Goal: Task Accomplishment & Management: Manage account settings

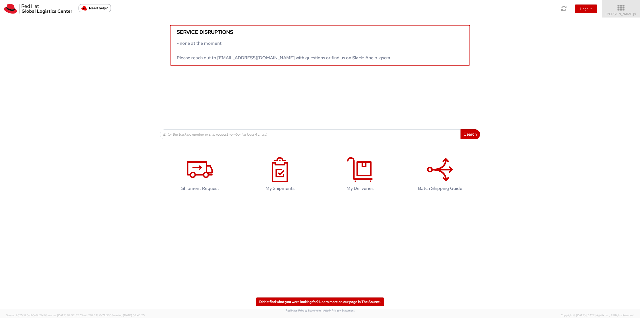
click at [622, 8] on icon at bounding box center [621, 8] width 44 height 7
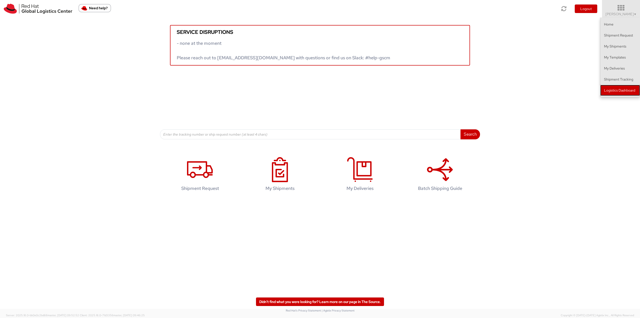
click at [622, 91] on link "Logistics Dashboard" at bounding box center [620, 90] width 40 height 11
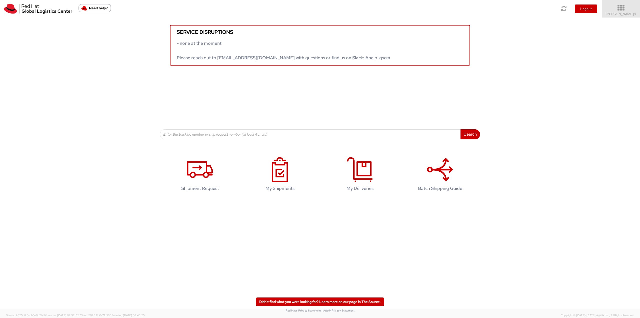
click at [621, 10] on icon at bounding box center [621, 8] width 44 height 7
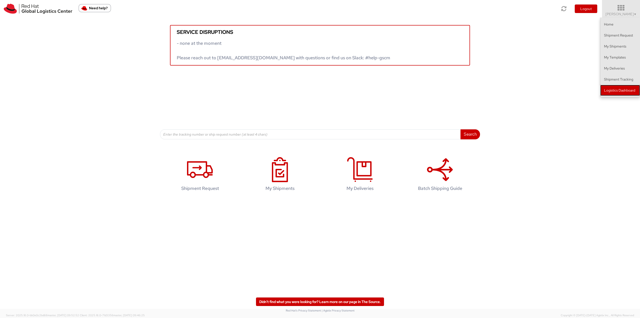
click at [617, 88] on link "Logistics Dashboard" at bounding box center [620, 90] width 40 height 11
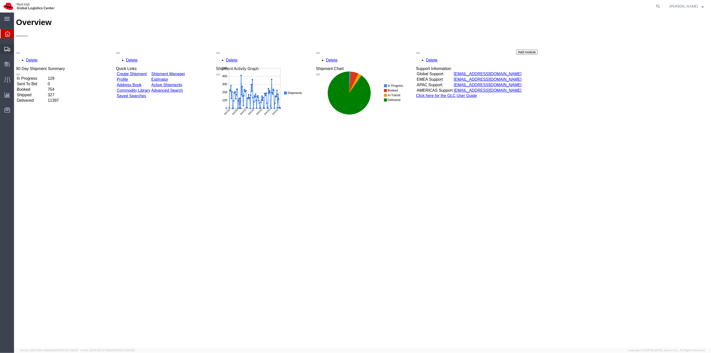
click at [0, 0] on span "Shipment Manager" at bounding box center [0, 0] width 0 height 0
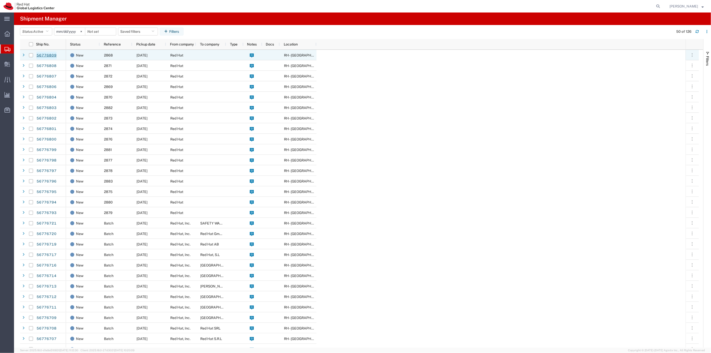
click at [40, 57] on link "56776809" at bounding box center [46, 56] width 21 height 8
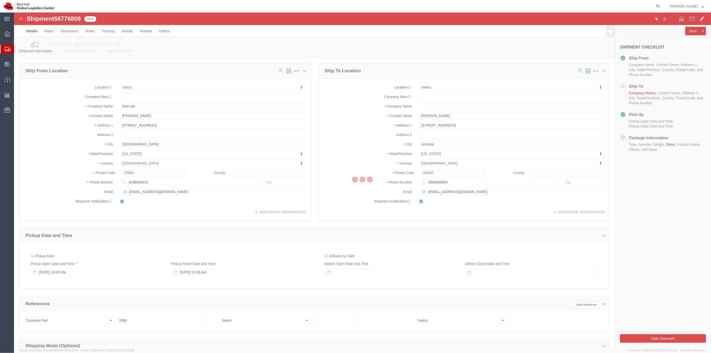
select select
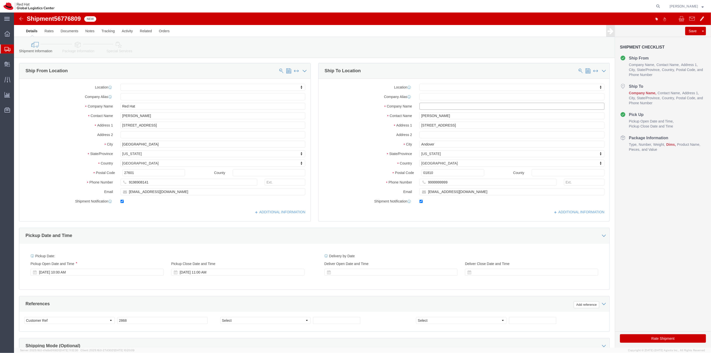
click input "text"
type input "Red Hat"
click input "Dave Laubscher"
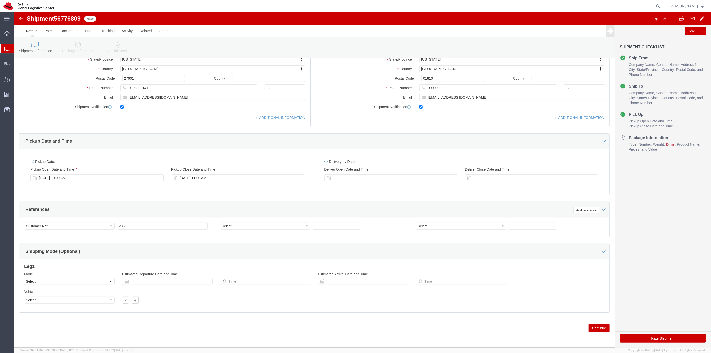
scroll to position [96, 0]
click button "Continue"
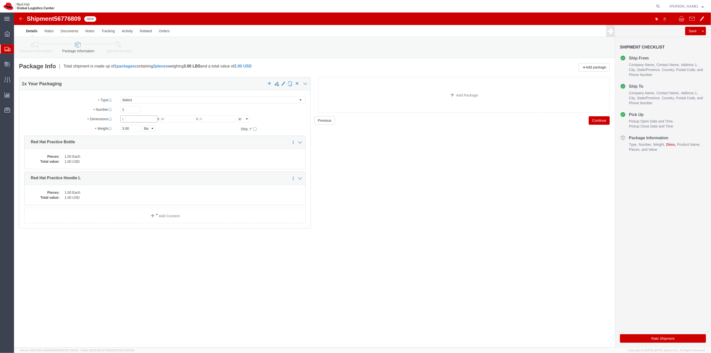
click input "text"
type input "10"
type input "6"
type input "2"
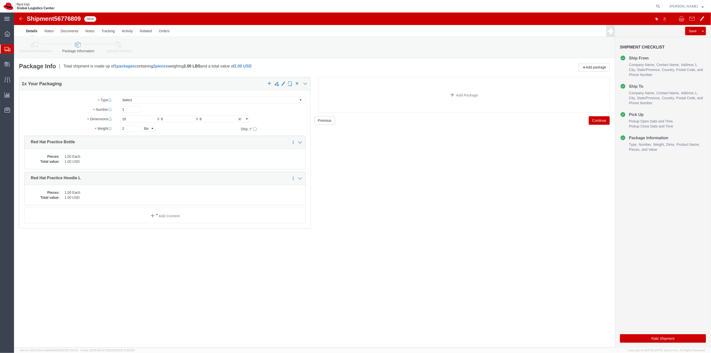
click button "Continue"
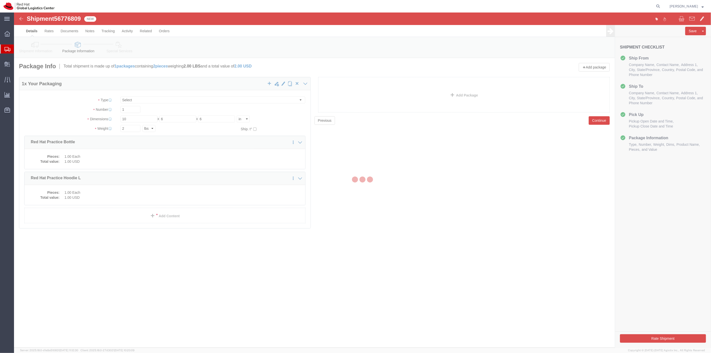
select select
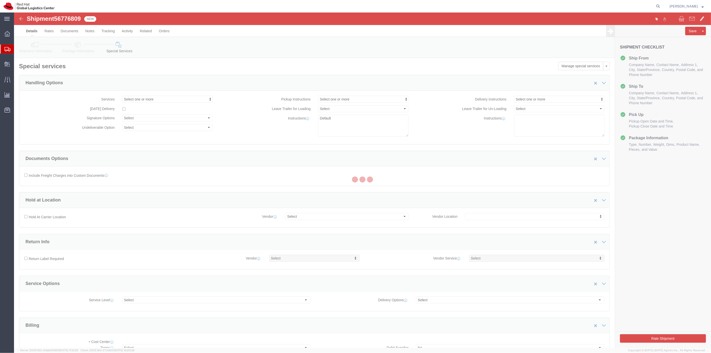
select select "COSTCENTER"
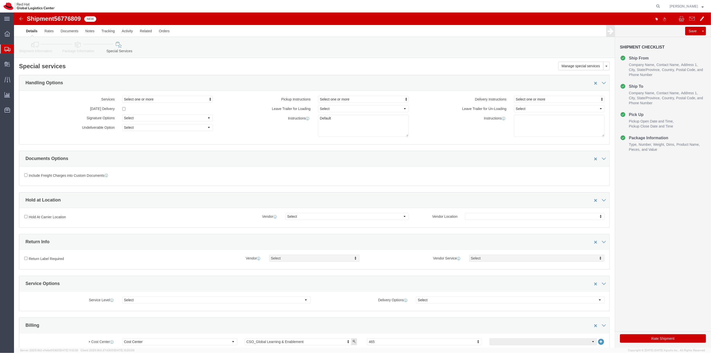
click button "Rate Shipment"
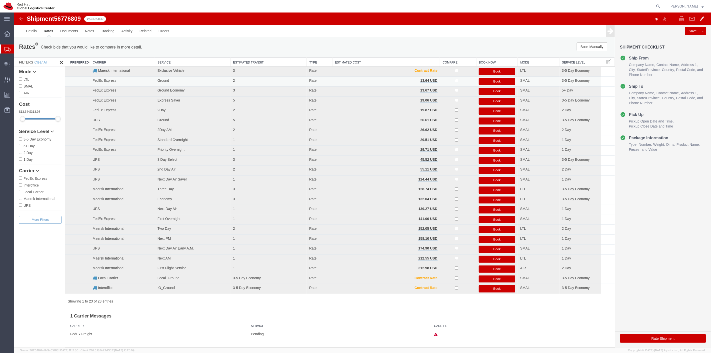
click at [489, 81] on button "Book" at bounding box center [497, 81] width 37 height 7
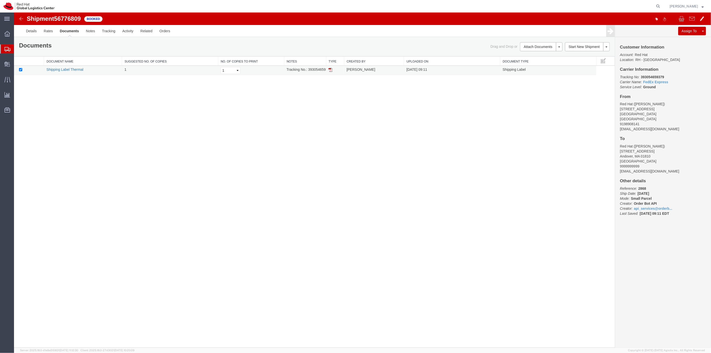
click at [76, 71] on link "Shipping Label Thermal" at bounding box center [64, 70] width 37 height 4
drag, startPoint x: 26, startPoint y: 57, endPoint x: 34, endPoint y: 58, distance: 8.6
click at [0, 0] on span "Shipment Manager" at bounding box center [0, 0] width 0 height 0
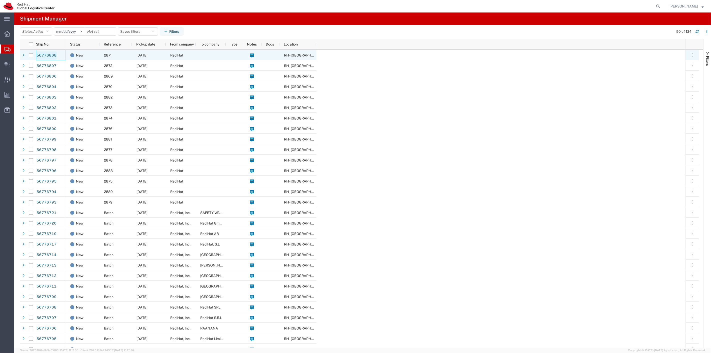
click at [49, 54] on link "56776808" at bounding box center [46, 56] width 21 height 8
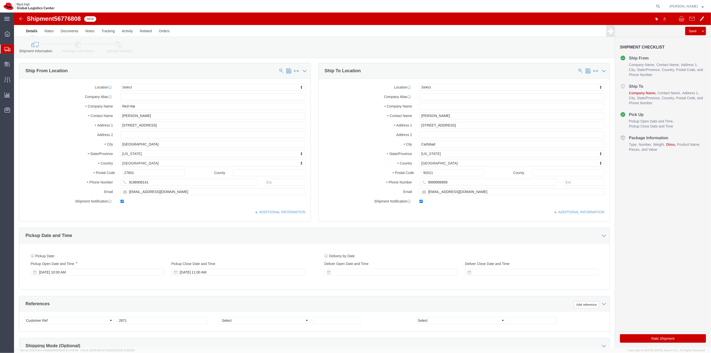
select select
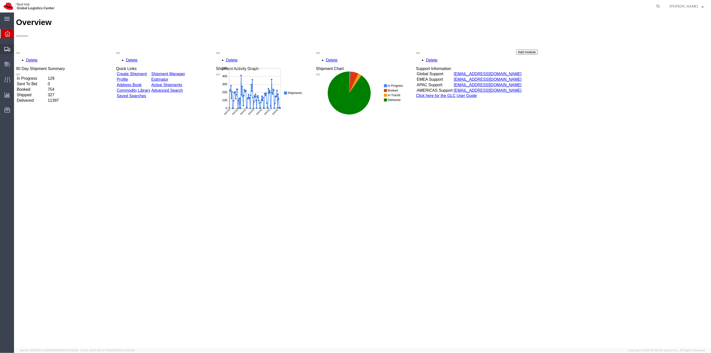
click at [0, 0] on span "Shipment Manager" at bounding box center [0, 0] width 0 height 0
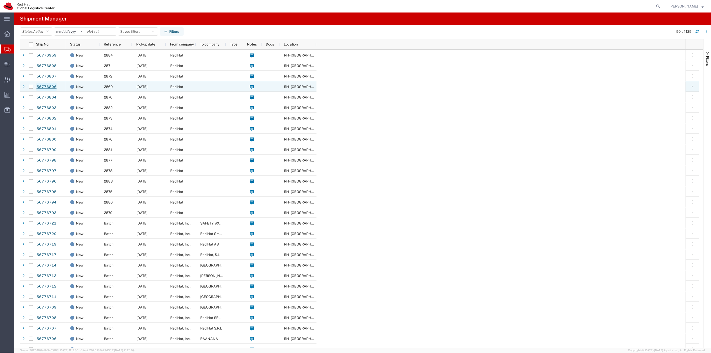
click at [48, 85] on link "56776806" at bounding box center [46, 87] width 21 height 8
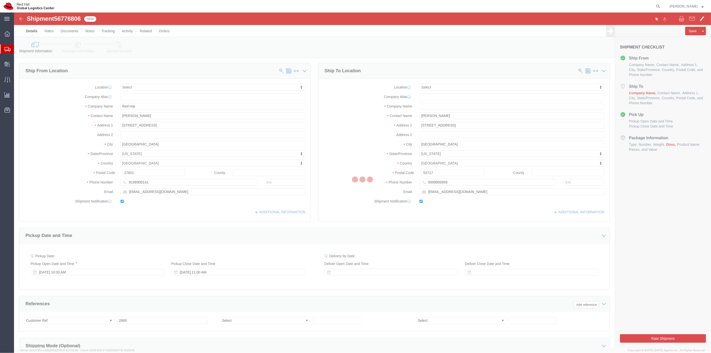
select select
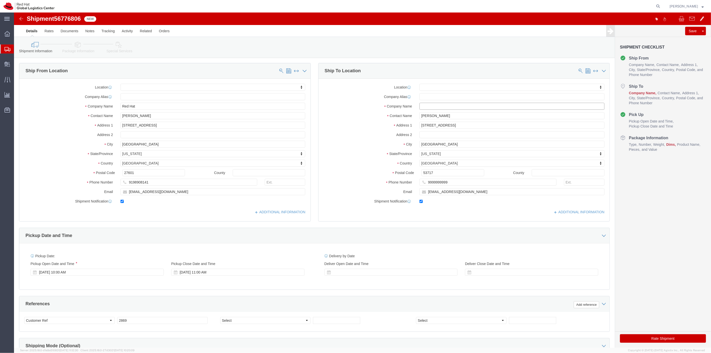
click input "text"
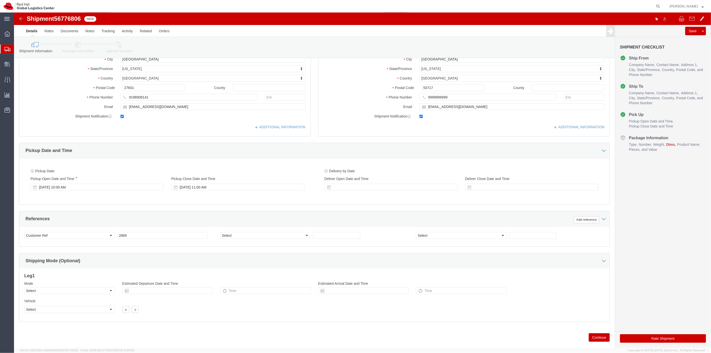
scroll to position [96, 0]
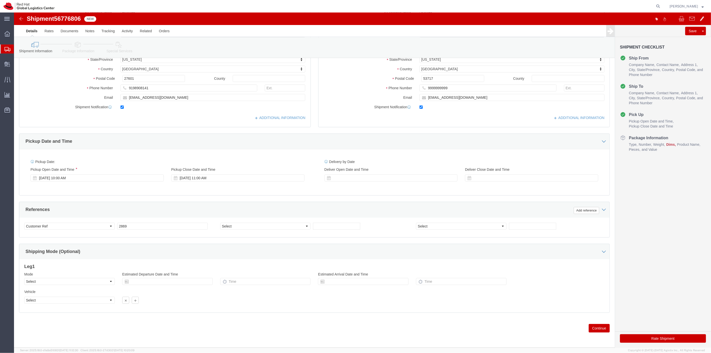
type input "red hat"
click button "Continue"
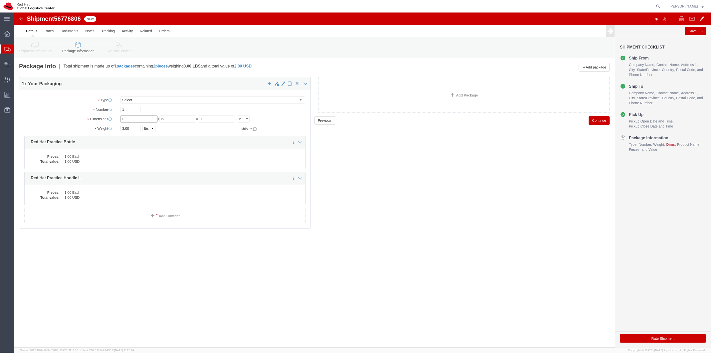
click input "text"
type input "10"
type input "6"
type input "2"
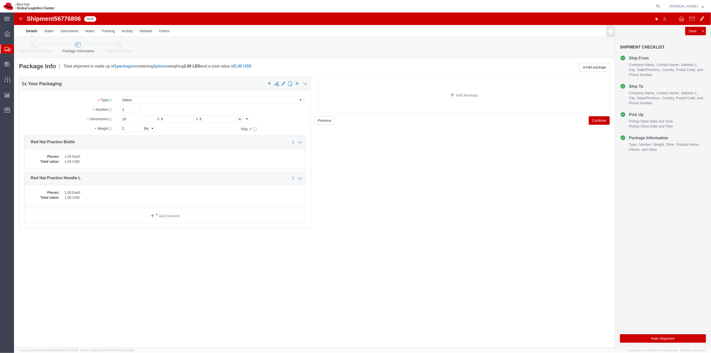
click button "Continue"
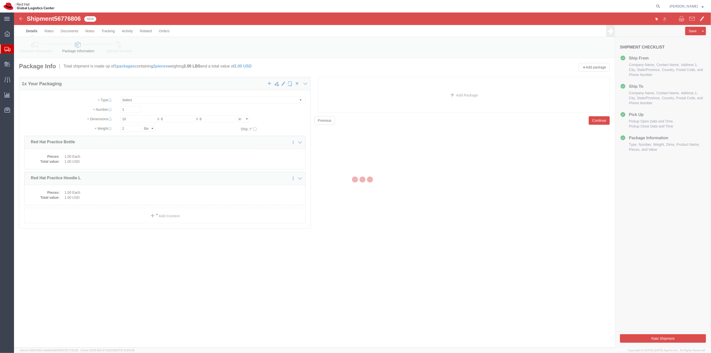
select select
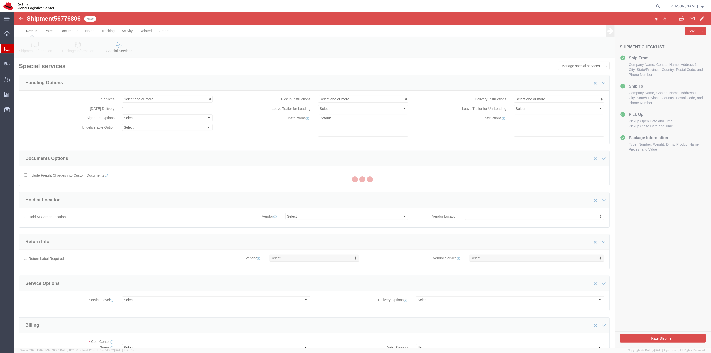
select select "COSTCENTER"
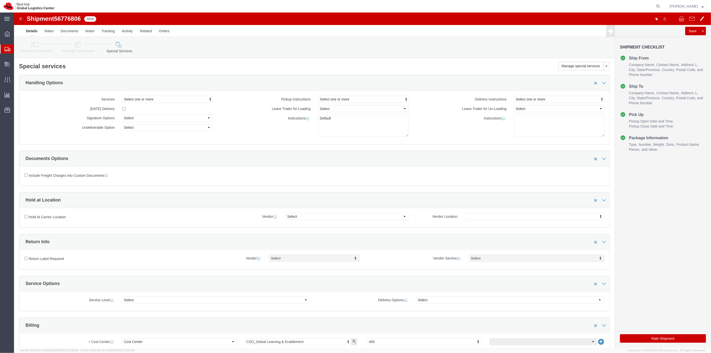
click button "Rate Shipment"
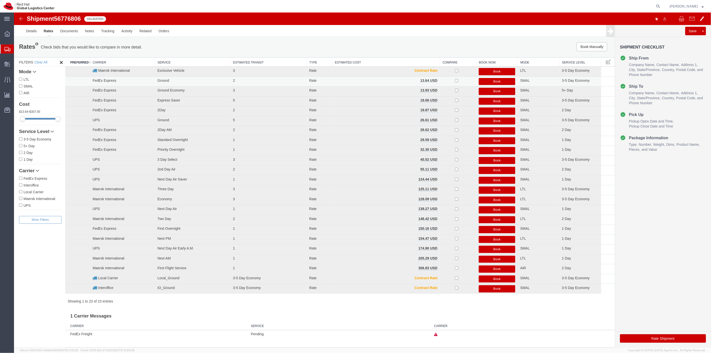
click at [488, 78] on td "Book" at bounding box center [497, 82] width 42 height 10
click at [488, 79] on button "Book" at bounding box center [497, 81] width 37 height 7
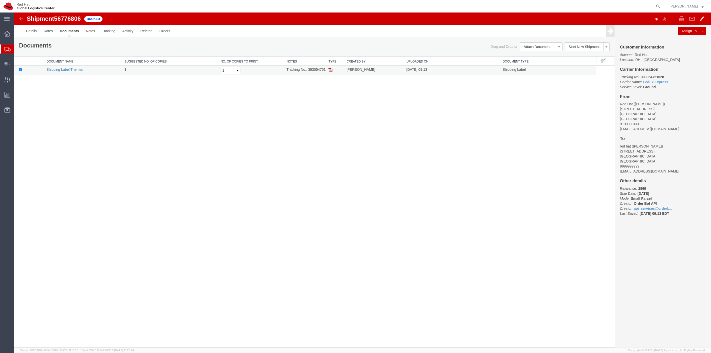
click at [76, 71] on link "Shipping Label Thermal" at bounding box center [64, 70] width 37 height 4
click at [0, 0] on span "Shipment Manager" at bounding box center [0, 0] width 0 height 0
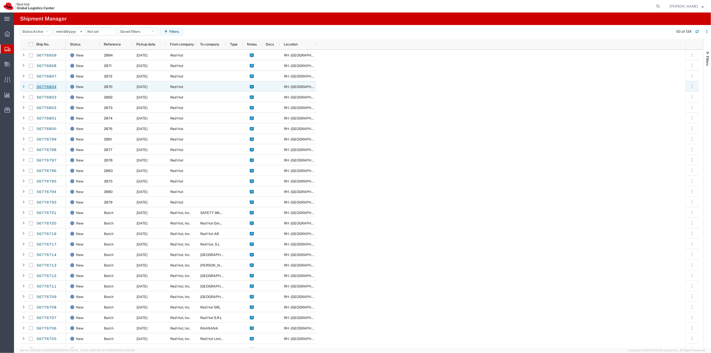
click at [45, 88] on link "56776804" at bounding box center [46, 87] width 21 height 8
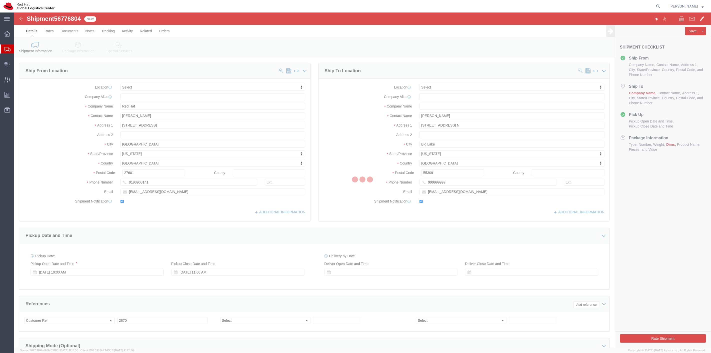
select select
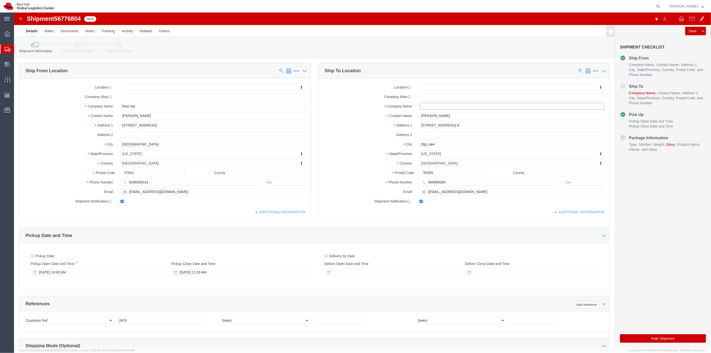
click input "text"
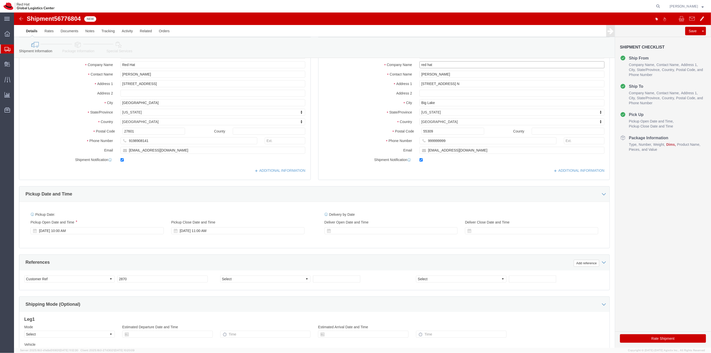
scroll to position [96, 0]
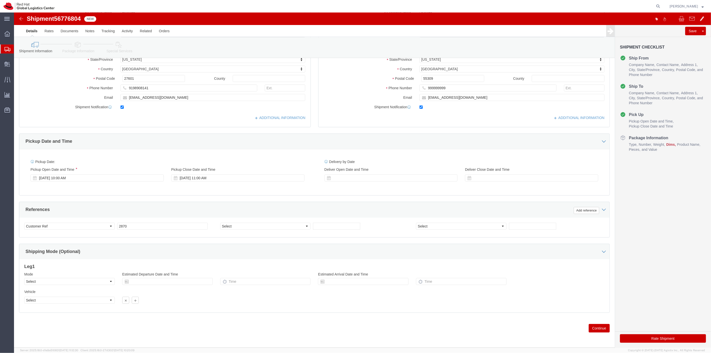
type input "red hat"
click button "Continue"
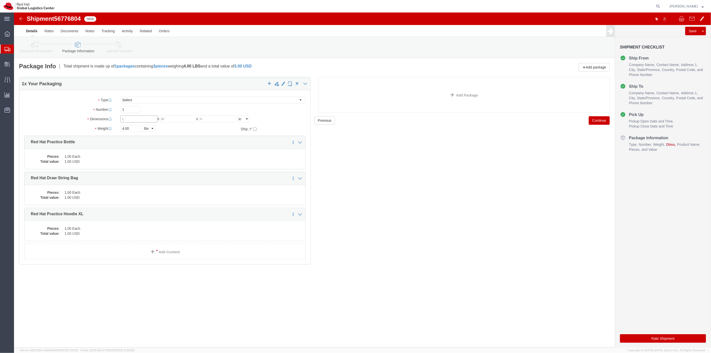
click input "text"
type input "10"
type input "6"
type input "2"
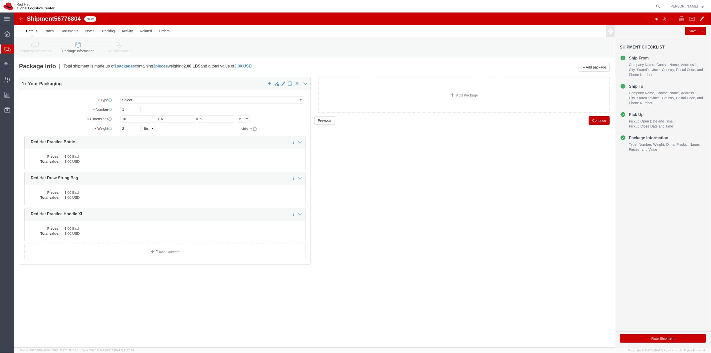
click button "Continue"
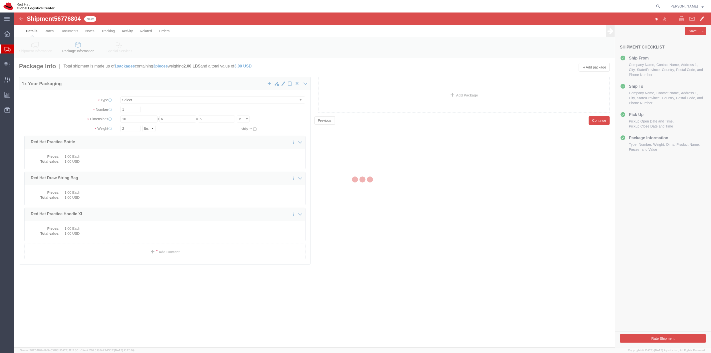
select select
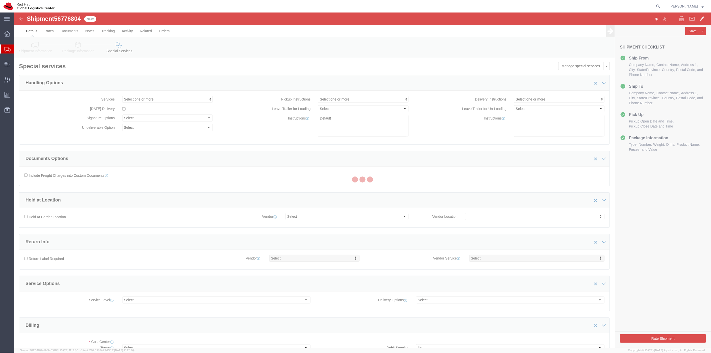
select select "COSTCENTER"
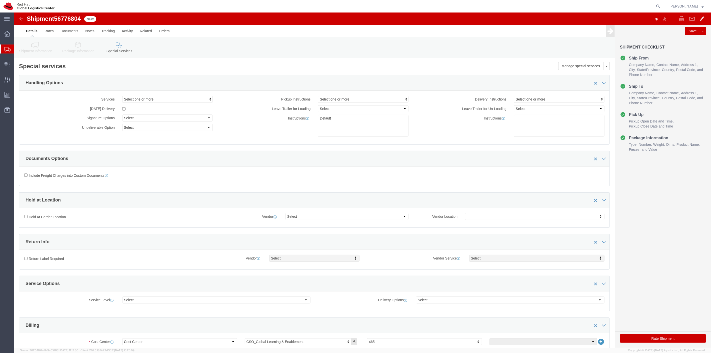
click button "Rate Shipment"
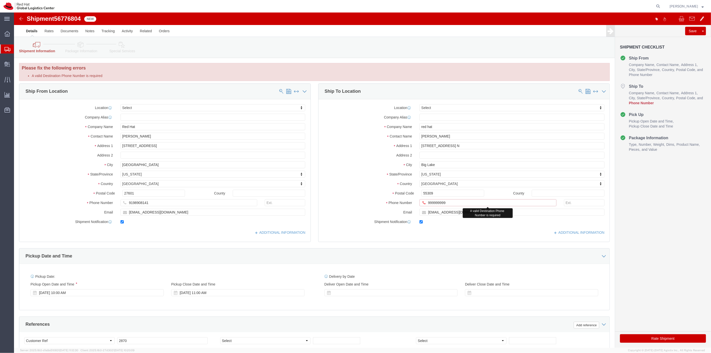
click input "999999999"
type input "9999999999"
click button "Rate Shipment"
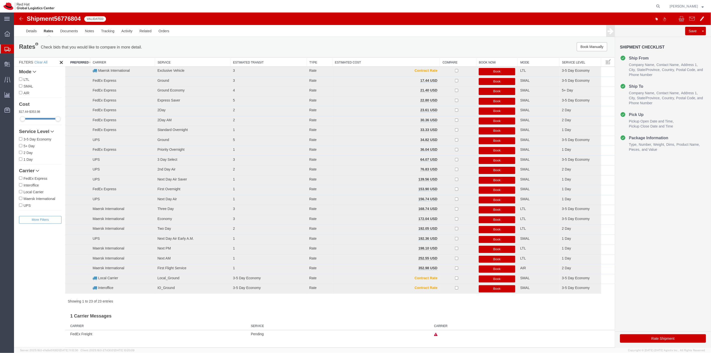
click at [49, 33] on link "Rates" at bounding box center [48, 31] width 17 height 12
click at [32, 34] on link "Details" at bounding box center [31, 31] width 18 height 12
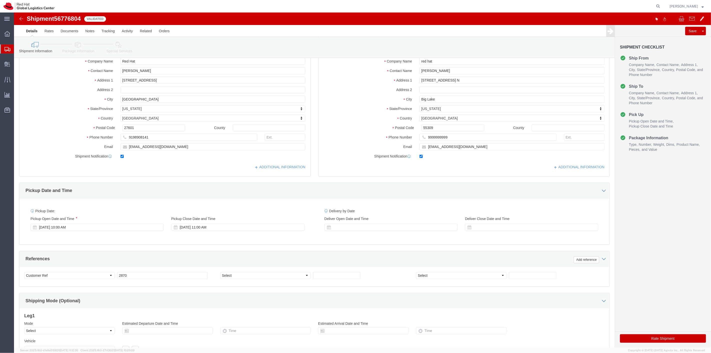
scroll to position [96, 0]
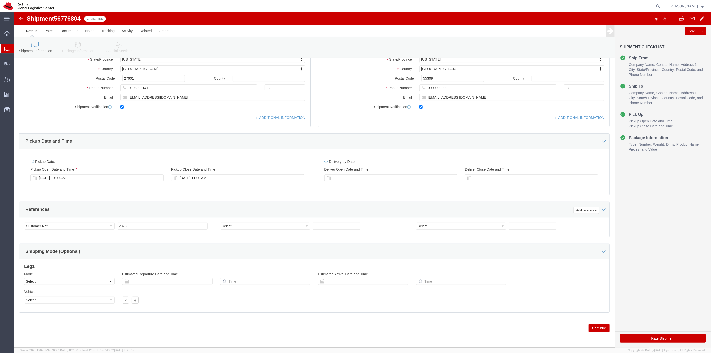
click button "Continue"
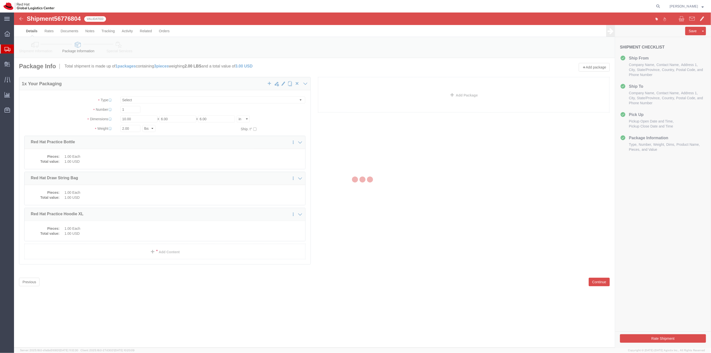
scroll to position [0, 0]
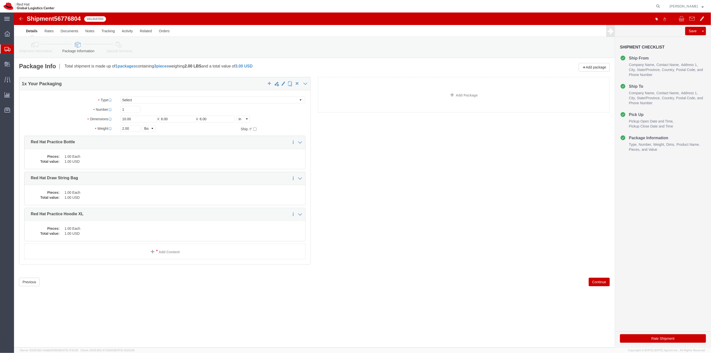
click button "Continue"
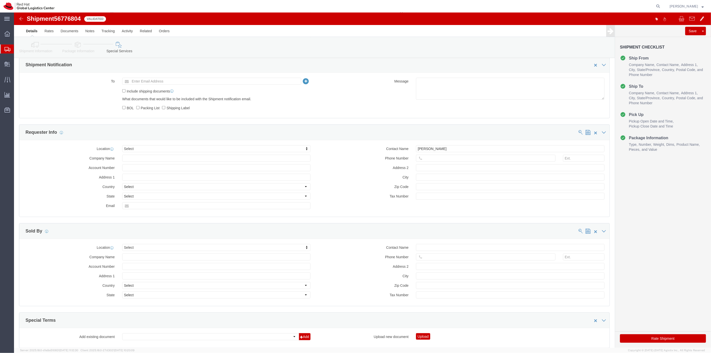
scroll to position [381, 0]
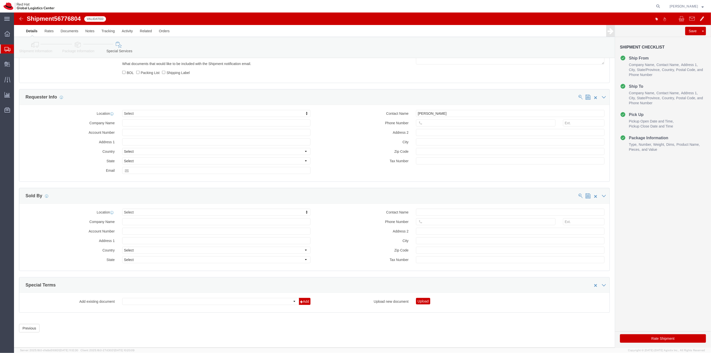
click button "Rate Shipment"
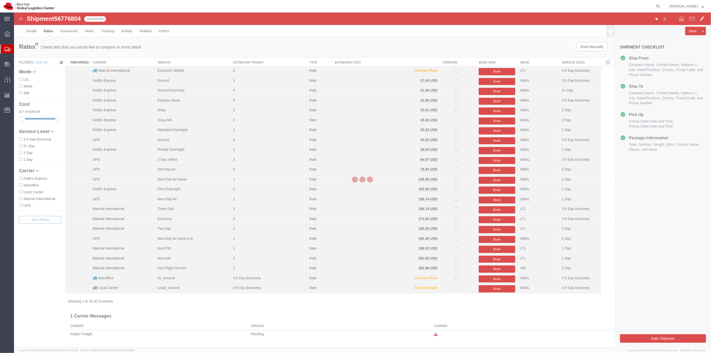
scroll to position [0, 0]
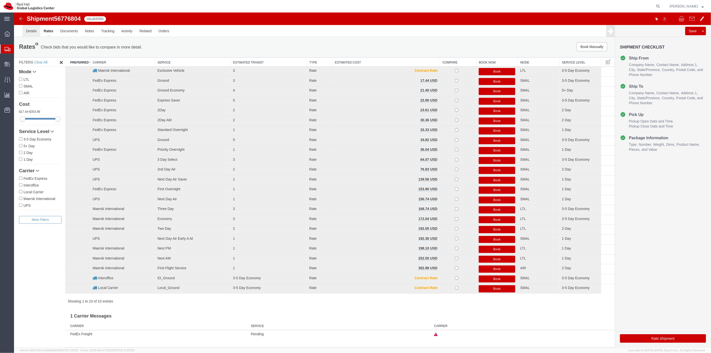
click at [33, 30] on link "Details" at bounding box center [31, 31] width 18 height 12
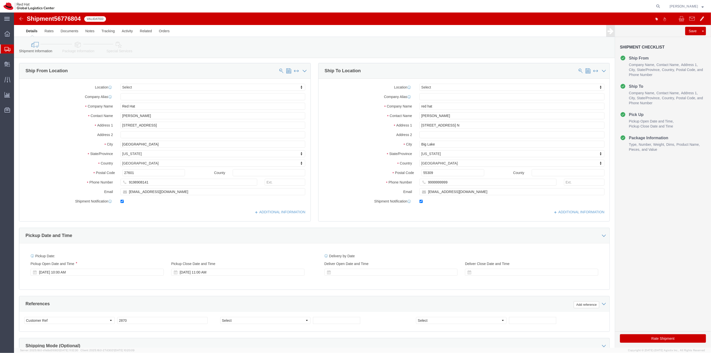
click button "Rate Shipment"
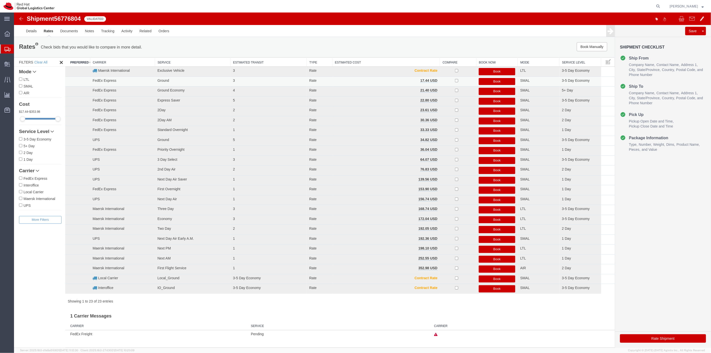
click at [487, 81] on button "Book" at bounding box center [497, 81] width 37 height 7
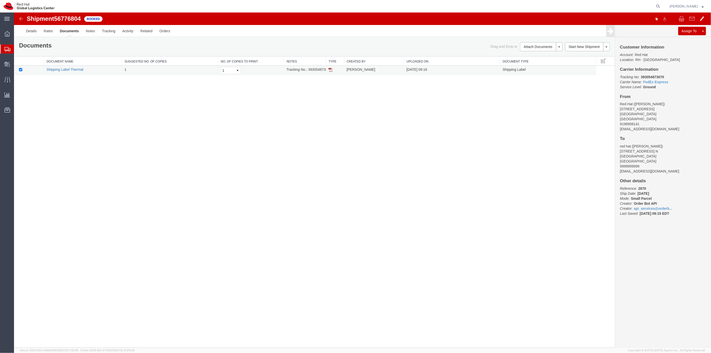
click at [66, 69] on link "Shipping Label Thermal" at bounding box center [64, 70] width 37 height 4
click at [4, 50] on div at bounding box center [7, 49] width 14 height 9
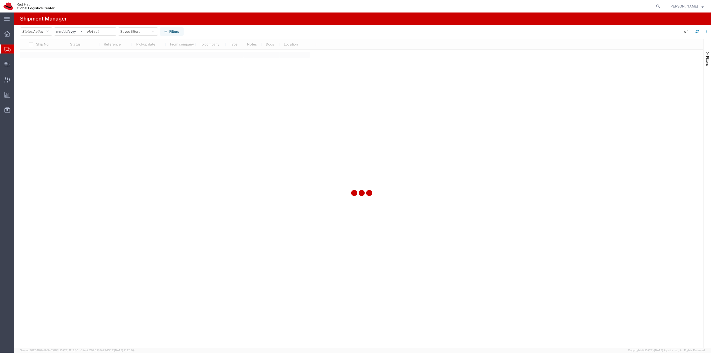
click at [0, 0] on span "Shipment Manager" at bounding box center [0, 0] width 0 height 0
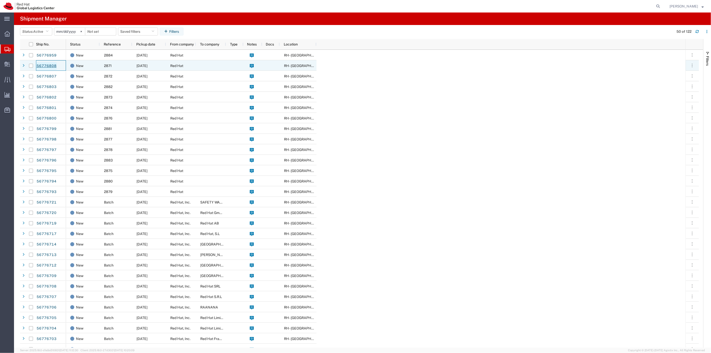
click at [44, 64] on link "56776808" at bounding box center [46, 66] width 21 height 8
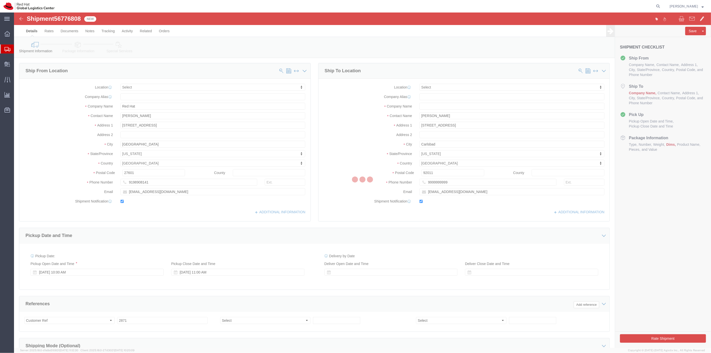
select select
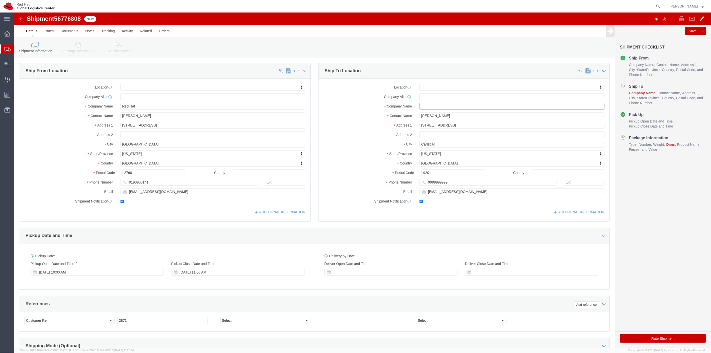
click input "text"
type input "RED HAT"
drag, startPoint x: 426, startPoint y: 98, endPoint x: 422, endPoint y: 95, distance: 5.4
click div "Location My Profile Location RH - Amsterdam - MSO RH - Amsterdam Data Center RH…"
click input "RED HAT"
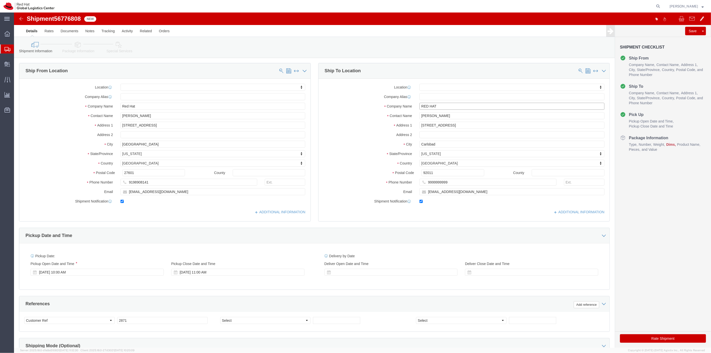
drag, startPoint x: 425, startPoint y: 94, endPoint x: 408, endPoint y: 94, distance: 17.3
click input "RED HAT"
click div "9999999999"
click input "9999999999"
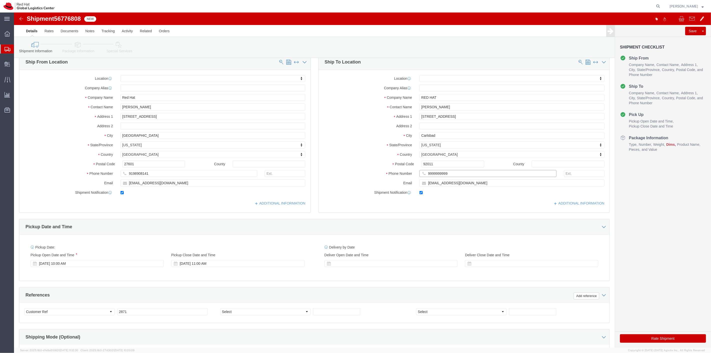
scroll to position [96, 0]
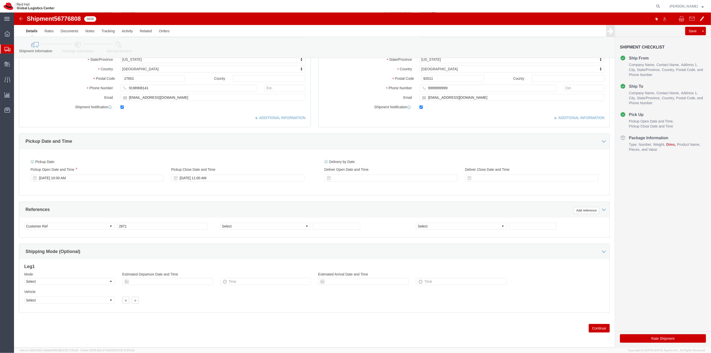
click button "Continue"
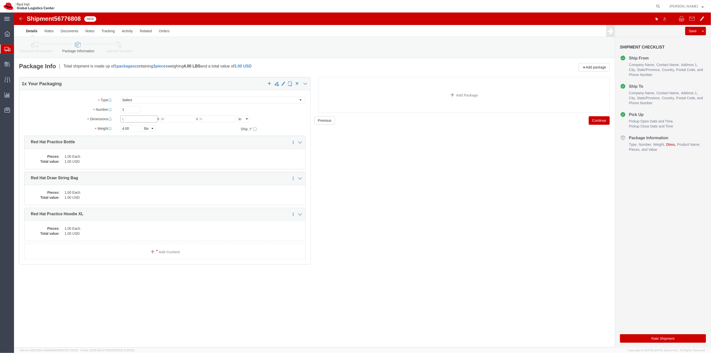
drag, startPoint x: 121, startPoint y: 108, endPoint x: 94, endPoint y: 109, distance: 26.8
click div "Dimensions Length x Width x Height Select cm ft in"
type input "10"
type input "6"
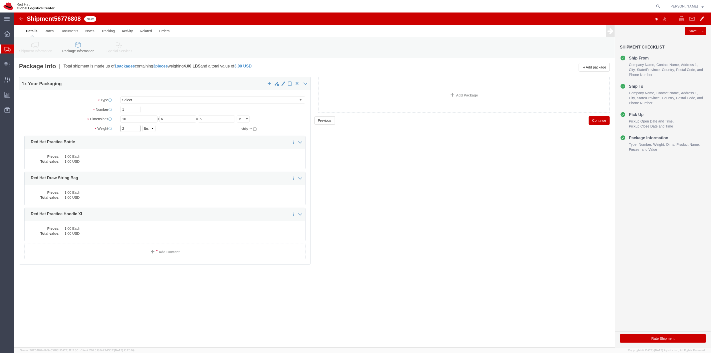
type input "2"
click button "Continue"
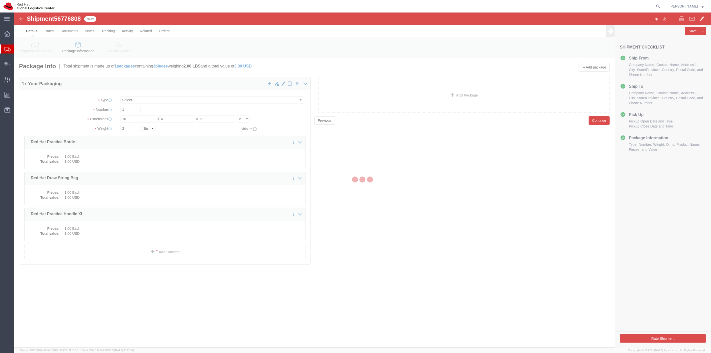
select select
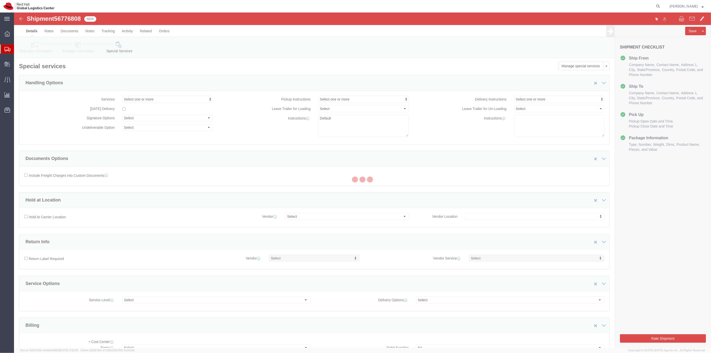
select select "COSTCENTER"
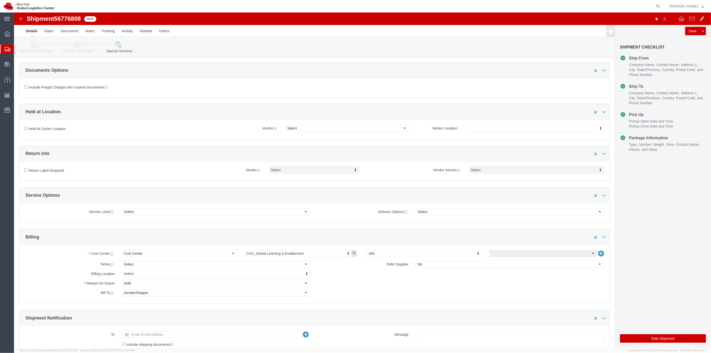
scroll to position [167, 0]
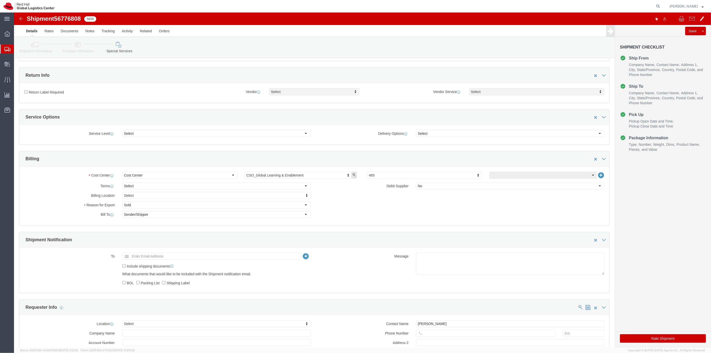
click button "Rate Shipment"
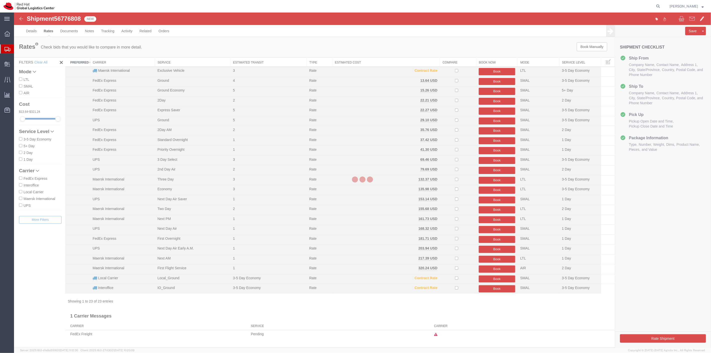
scroll to position [0, 0]
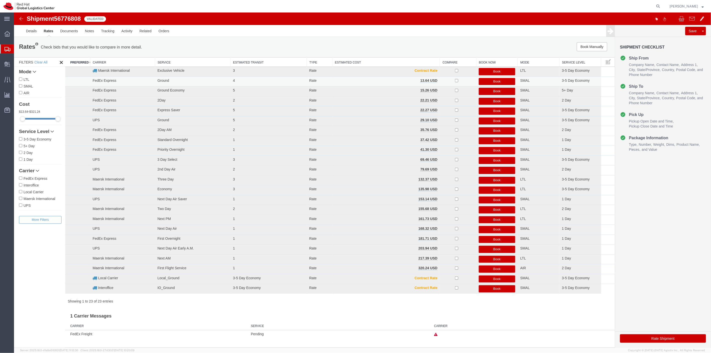
click at [486, 83] on button "Book" at bounding box center [497, 81] width 37 height 7
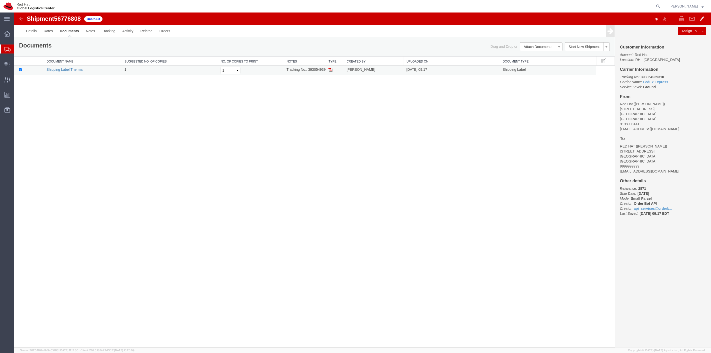
click at [73, 69] on link "Shipping Label Thermal" at bounding box center [64, 70] width 37 height 4
click at [0, 0] on span "Shipment Manager" at bounding box center [0, 0] width 0 height 0
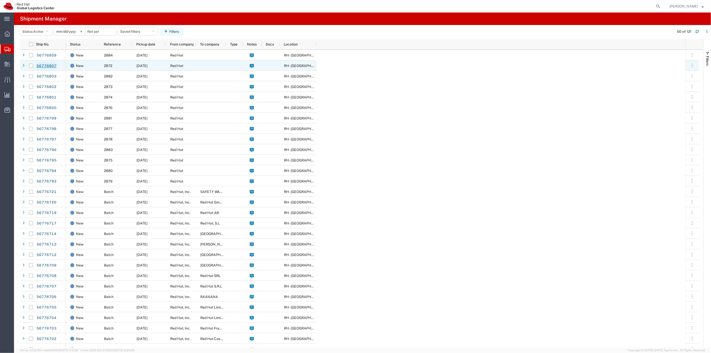
click at [41, 66] on link "56776807" at bounding box center [46, 66] width 21 height 8
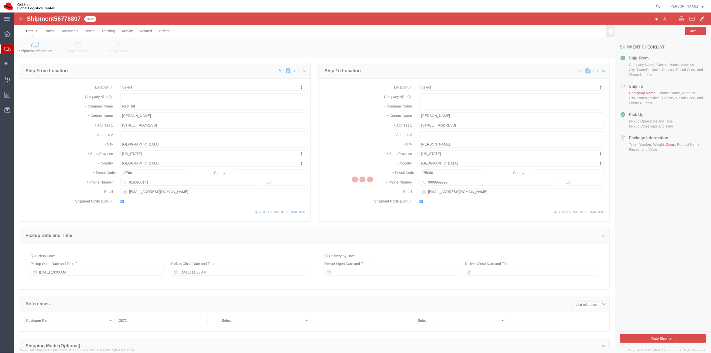
select select
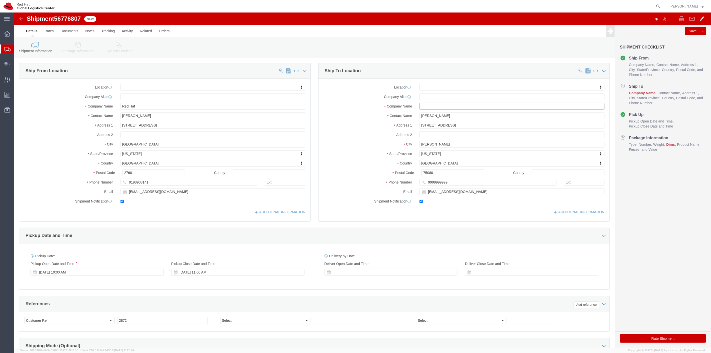
click input "text"
paste input "RED HAT"
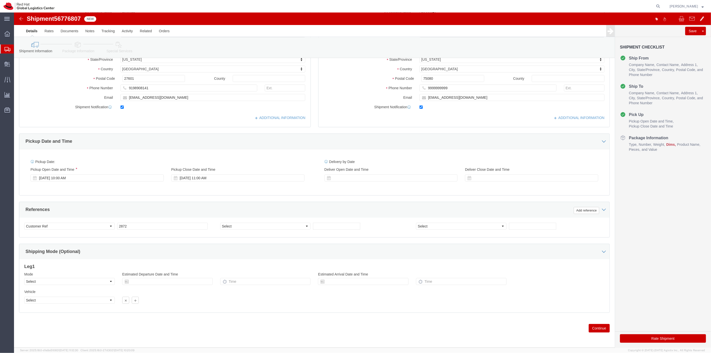
type input "RED HAT"
click button "Continue"
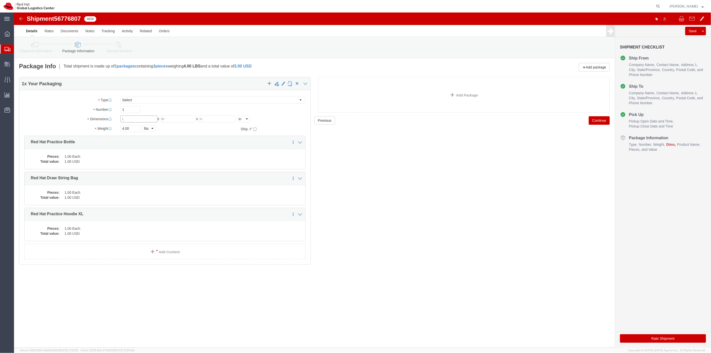
click input "text"
click input "1"
type input "10"
type input "6"
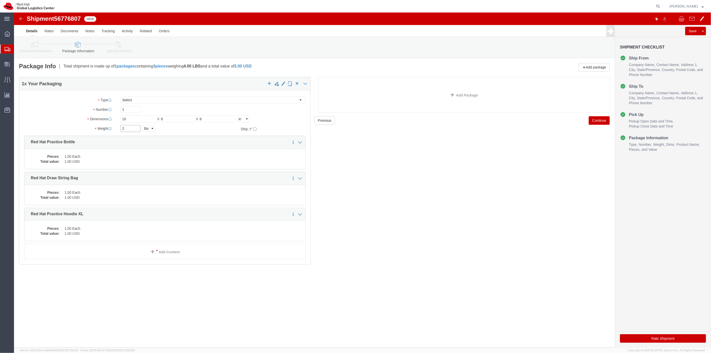
type input "2"
click button "Continue"
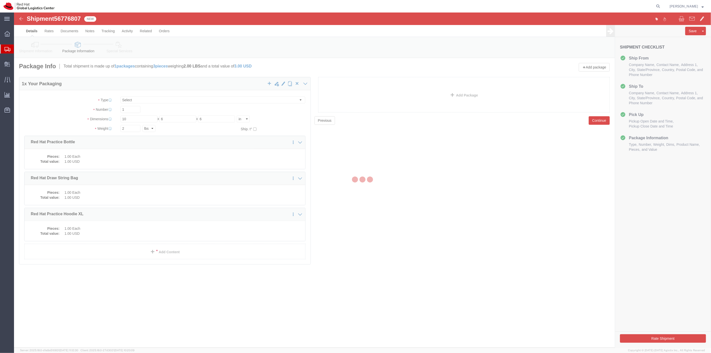
select select
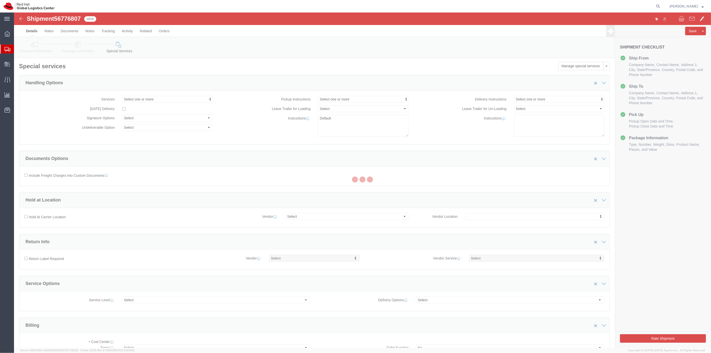
select select "COSTCENTER"
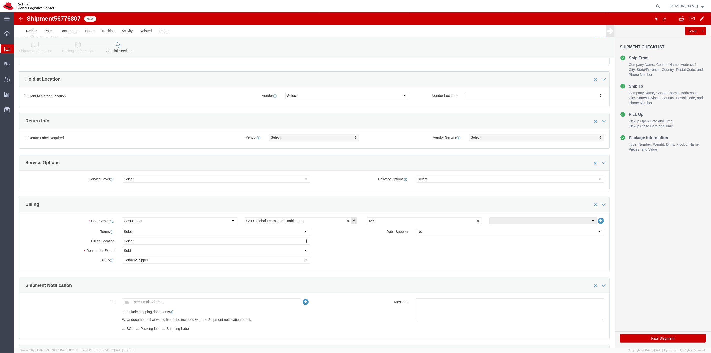
scroll to position [222, 0]
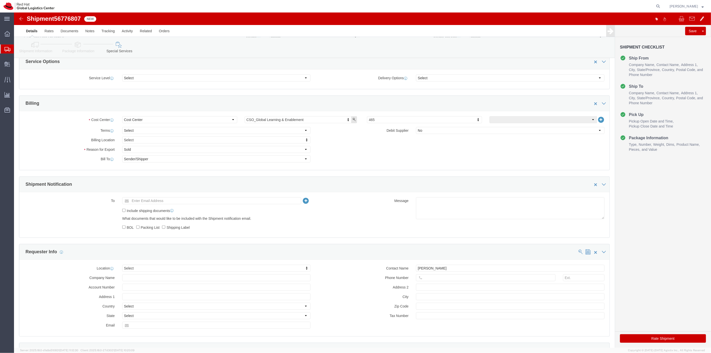
click button "Rate Shipment"
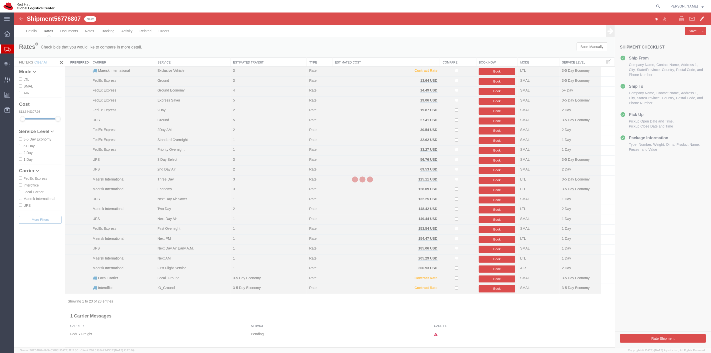
scroll to position [0, 0]
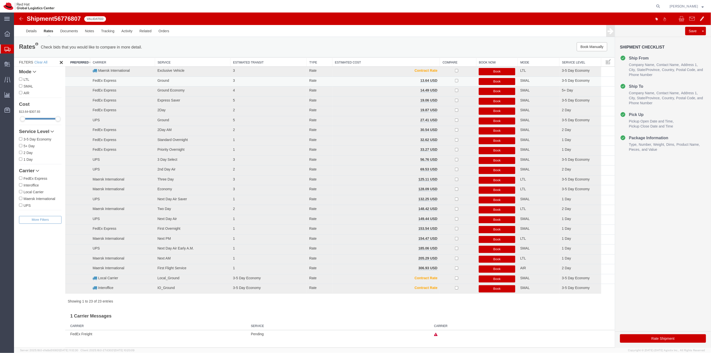
click at [489, 79] on button "Book" at bounding box center [497, 81] width 37 height 7
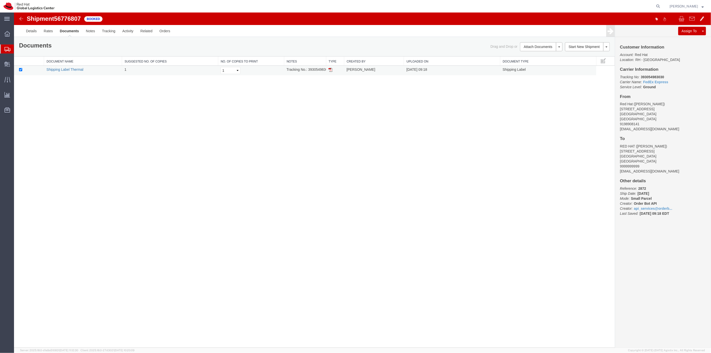
click at [76, 70] on link "Shipping Label Thermal" at bounding box center [64, 70] width 37 height 4
click at [0, 0] on span "Shipment Manager" at bounding box center [0, 0] width 0 height 0
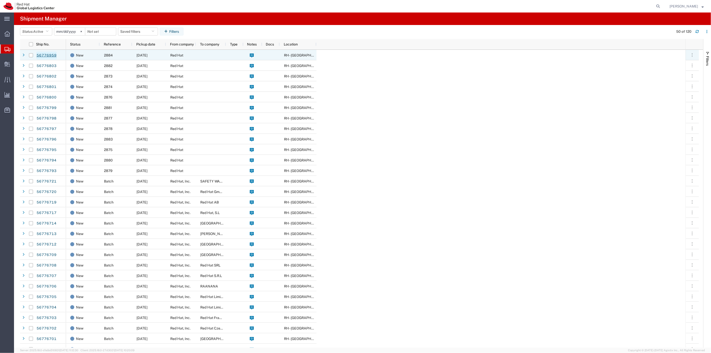
click at [47, 57] on link "56776959" at bounding box center [46, 56] width 21 height 8
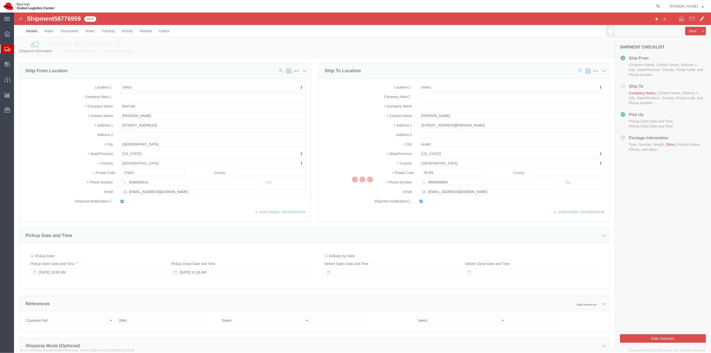
select select
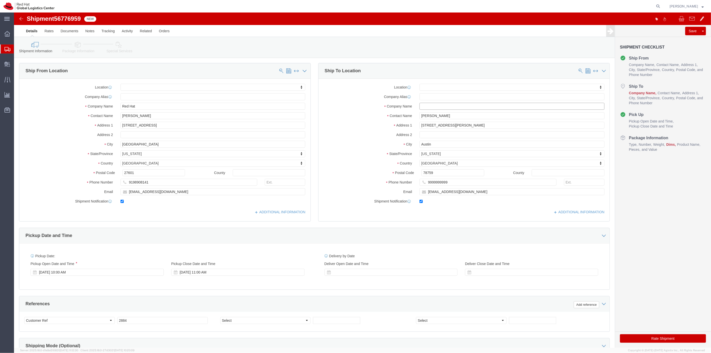
paste input "RED HAT"
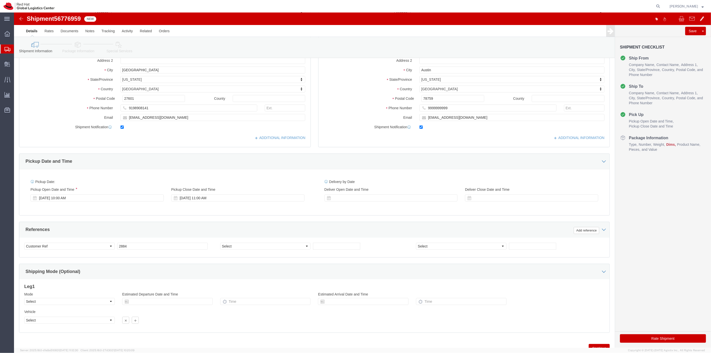
scroll to position [96, 0]
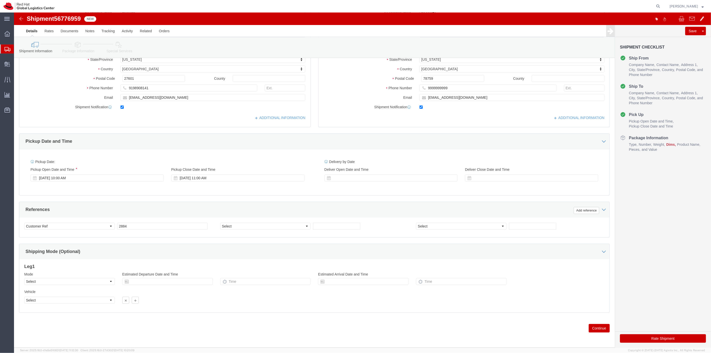
type input "RED HAT"
click button "Continue"
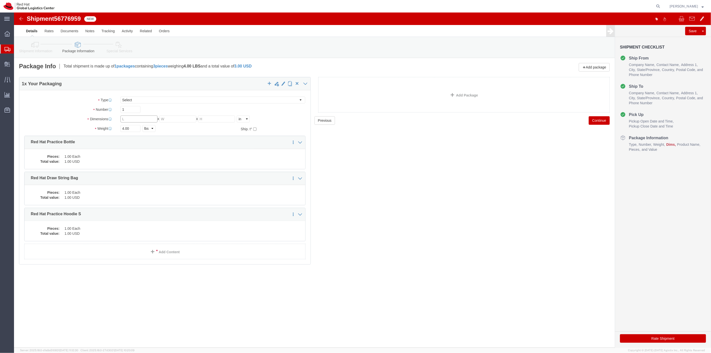
click input "text"
type input "10"
type input "6"
type input "2"
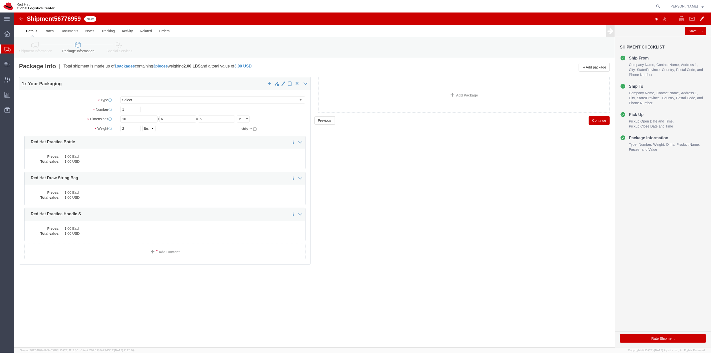
click button "Continue"
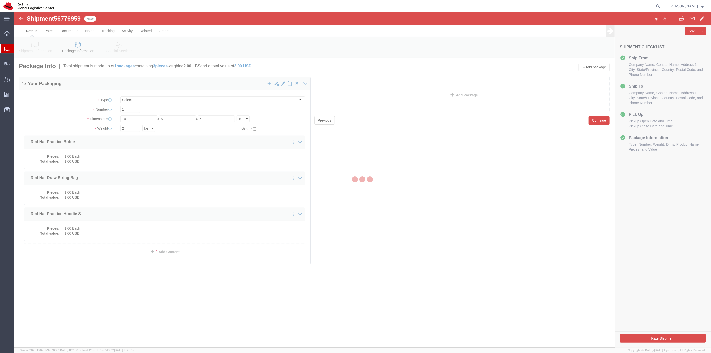
select select
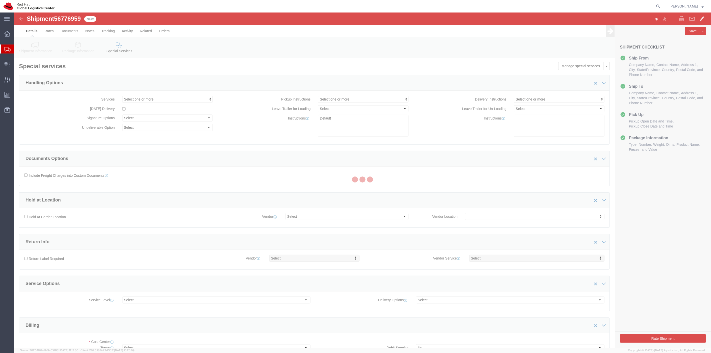
select select "COSTCENTER"
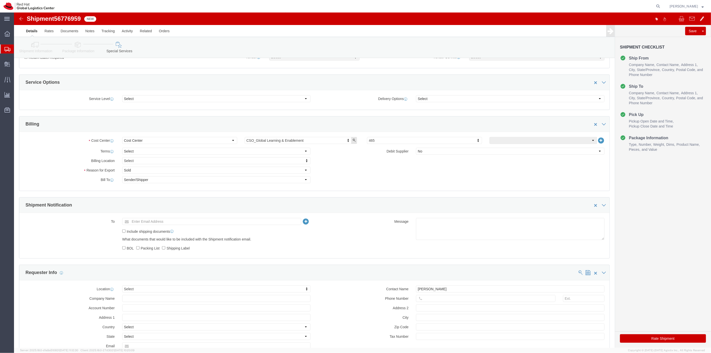
scroll to position [278, 0]
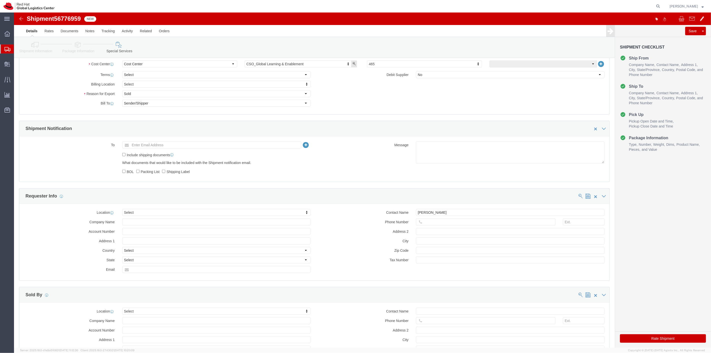
click button "Rate Shipment"
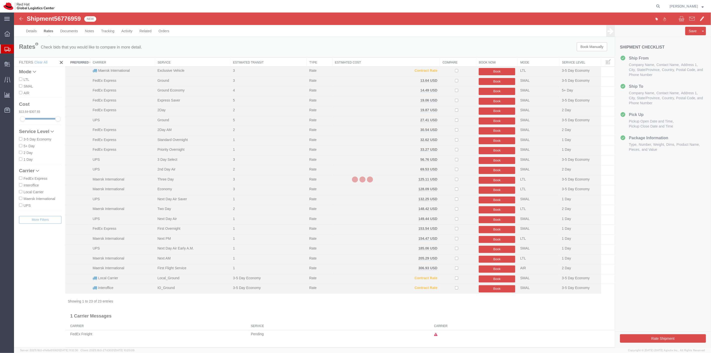
scroll to position [0, 0]
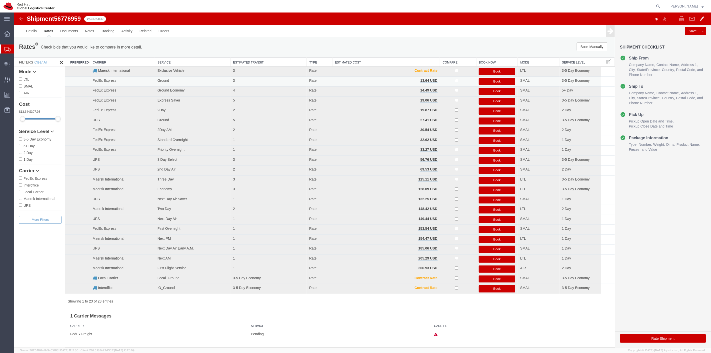
click at [491, 78] on button "Book" at bounding box center [497, 81] width 37 height 7
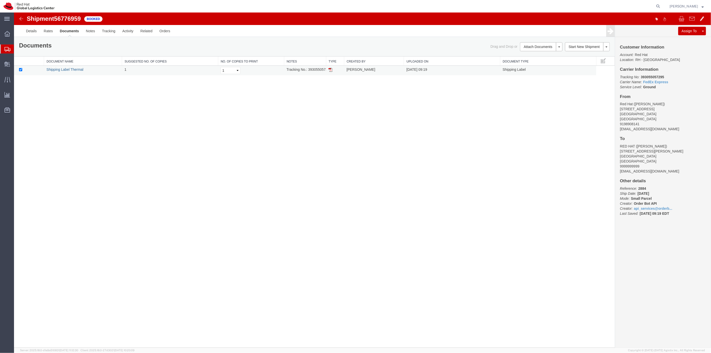
drag, startPoint x: 67, startPoint y: 70, endPoint x: 546, endPoint y: 75, distance: 479.4
click at [67, 70] on link "Shipping Label Thermal" at bounding box center [64, 70] width 37 height 4
click at [0, 0] on span "Shipment Manager" at bounding box center [0, 0] width 0 height 0
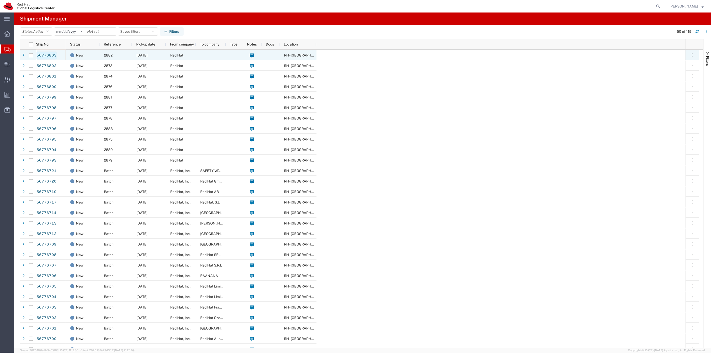
click at [49, 56] on link "56776803" at bounding box center [46, 56] width 21 height 8
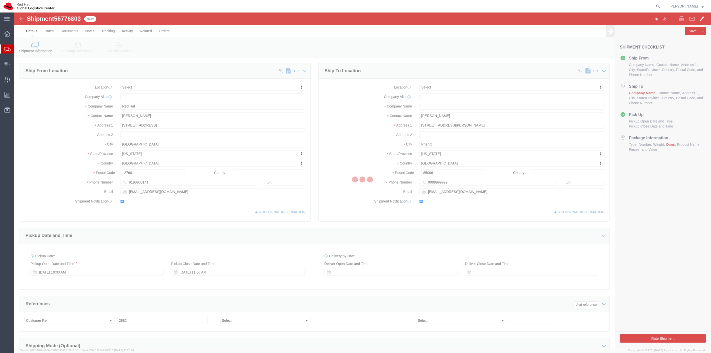
select select
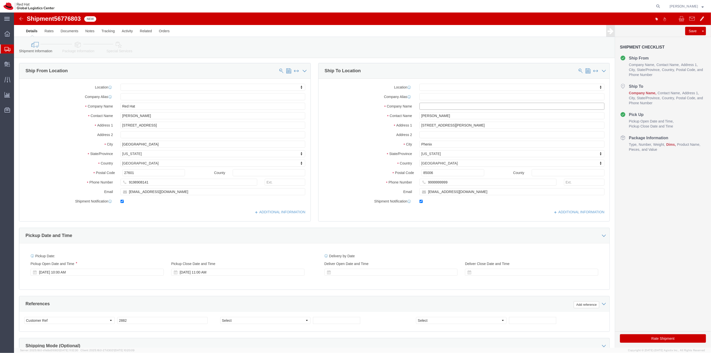
click input "text"
paste input "RED HAT"
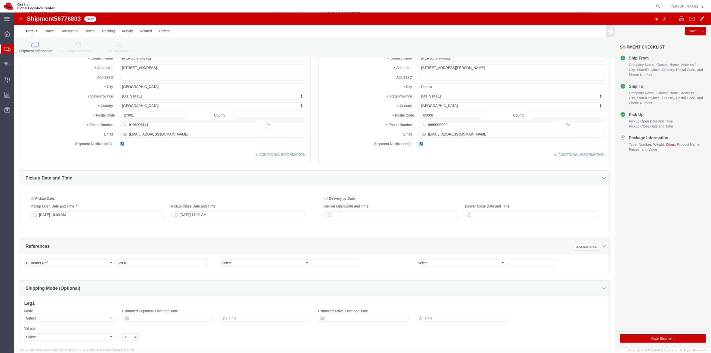
scroll to position [96, 0]
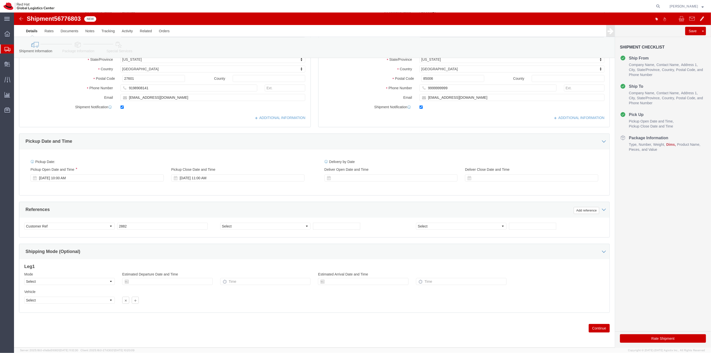
type input "RED HAT"
click button "Continue"
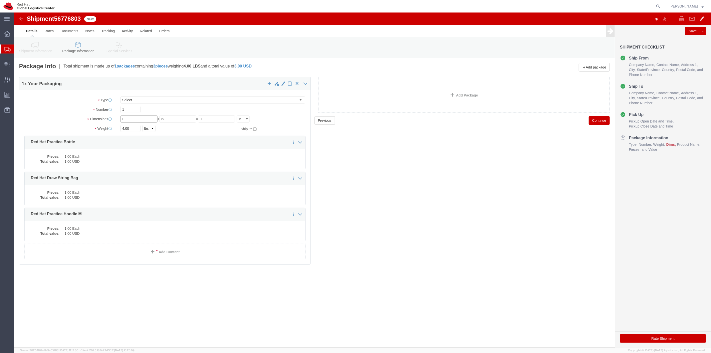
click input "text"
type input "10"
type input "6"
type input "2"
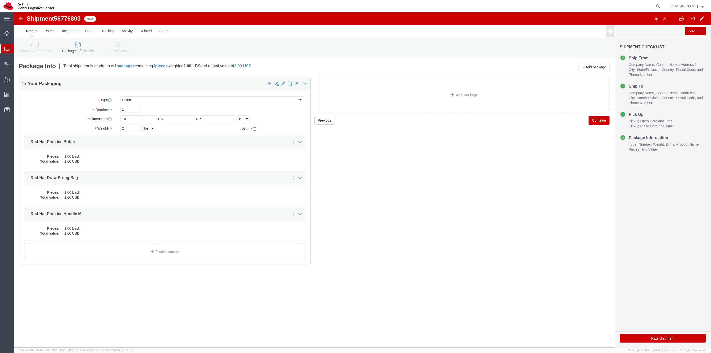
click button "Continue"
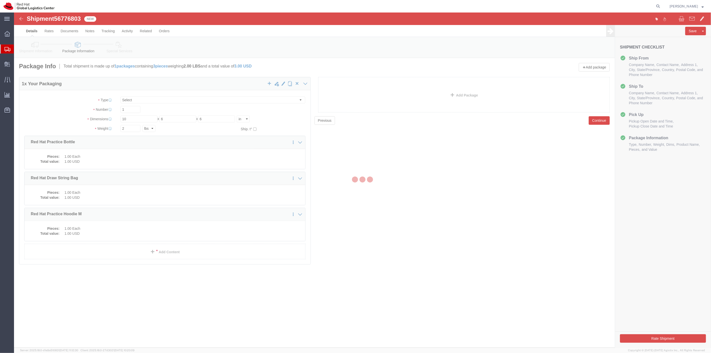
select select
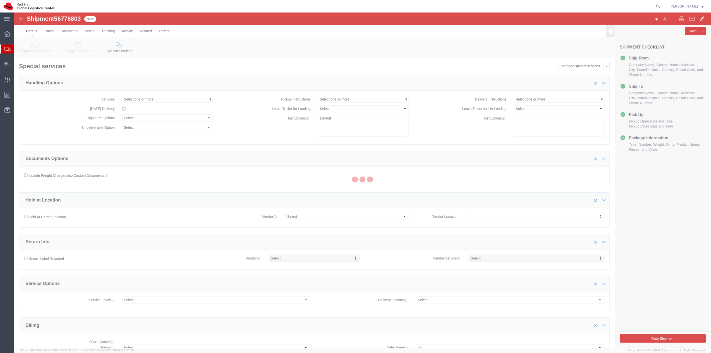
select select "COSTCENTER"
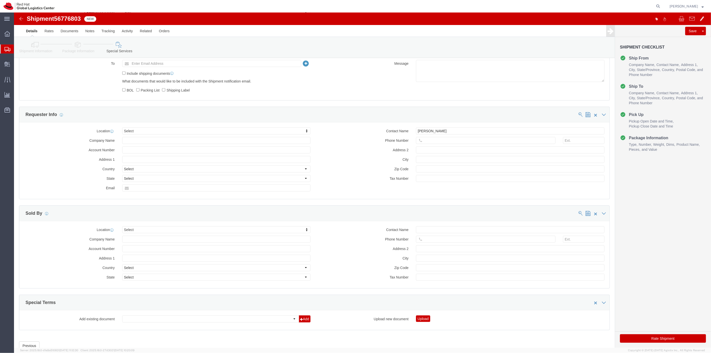
scroll to position [381, 0]
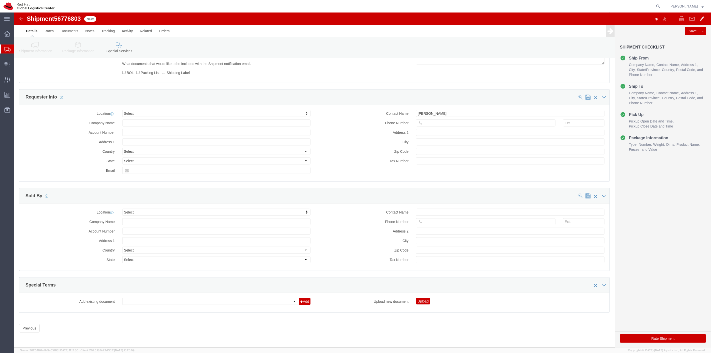
click div "Rate Shipment"
click button "Rate Shipment"
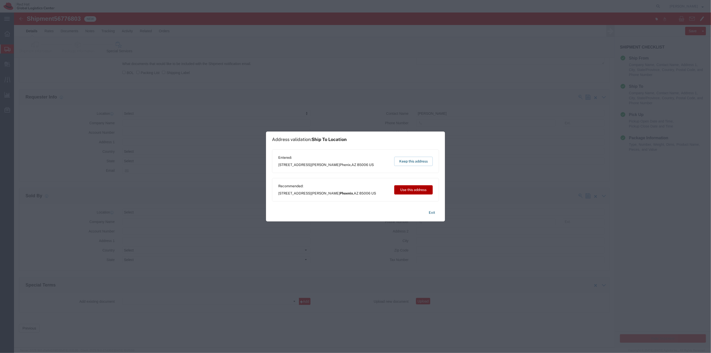
click at [411, 189] on button "Use this address" at bounding box center [413, 189] width 39 height 9
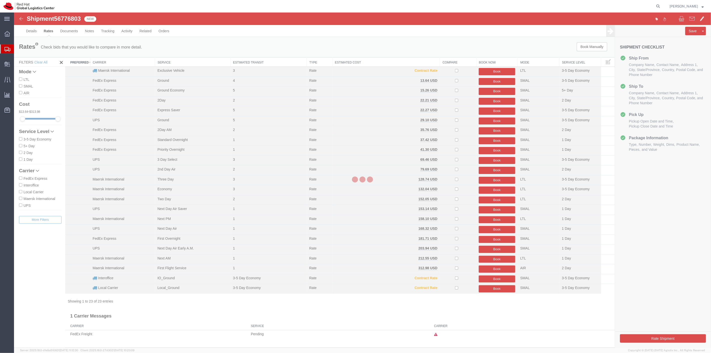
scroll to position [0, 0]
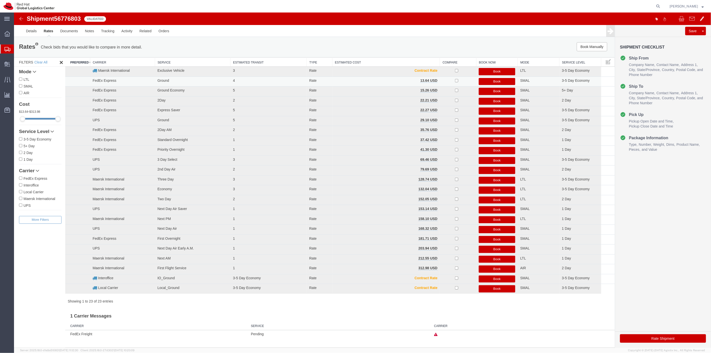
click at [499, 81] on button "Book" at bounding box center [497, 81] width 37 height 7
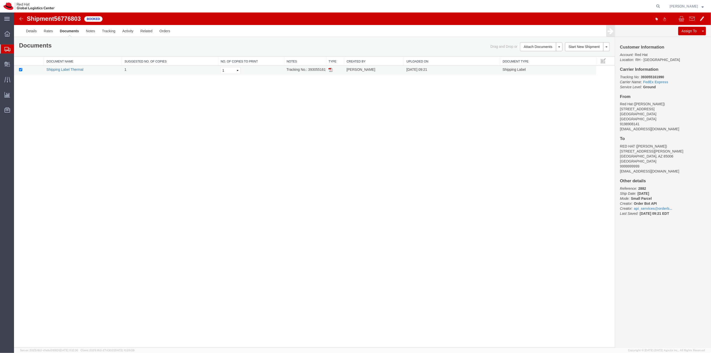
click at [71, 71] on link "Shipping Label Thermal" at bounding box center [64, 70] width 37 height 4
click at [0, 0] on span "Shipment Manager" at bounding box center [0, 0] width 0 height 0
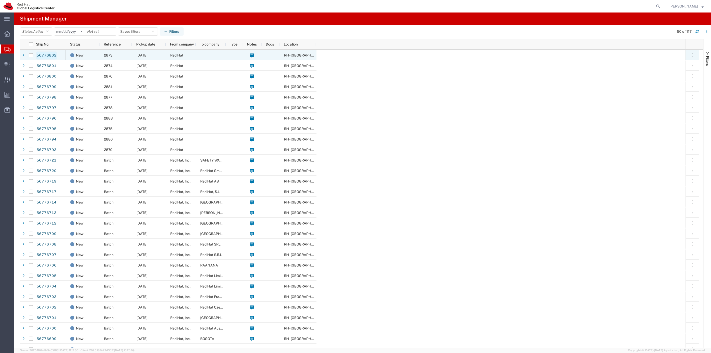
click at [39, 56] on link "56776802" at bounding box center [46, 56] width 21 height 8
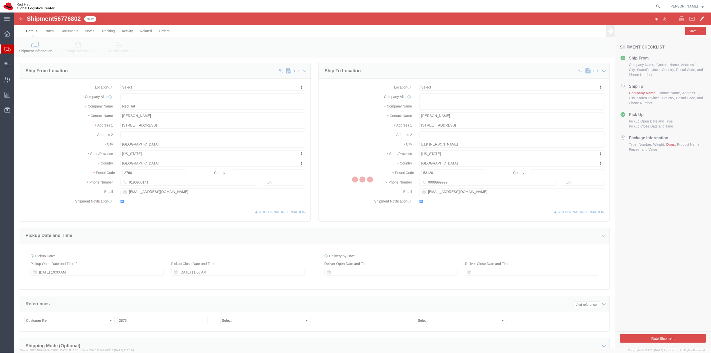
select select
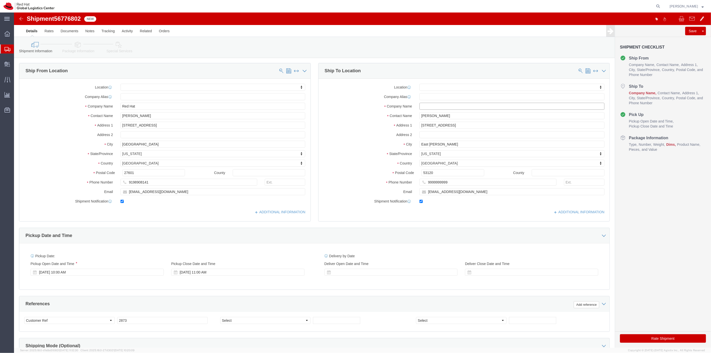
paste input "RED HAT"
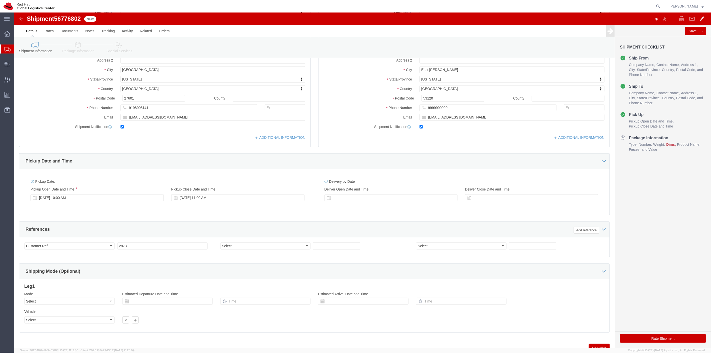
scroll to position [96, 0]
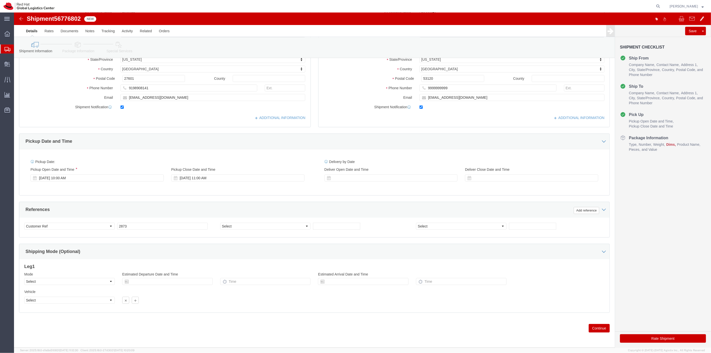
type input "RED HAT"
click button "Continue"
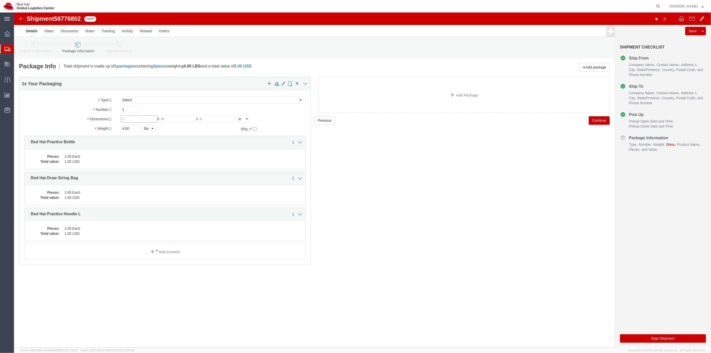
click input "text"
type input "10"
type input "6"
type input "2"
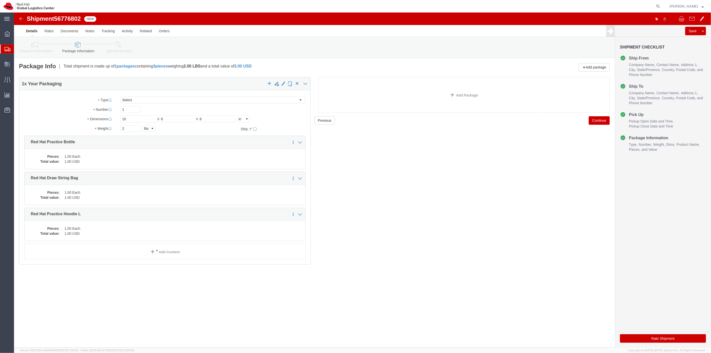
click button "Continue"
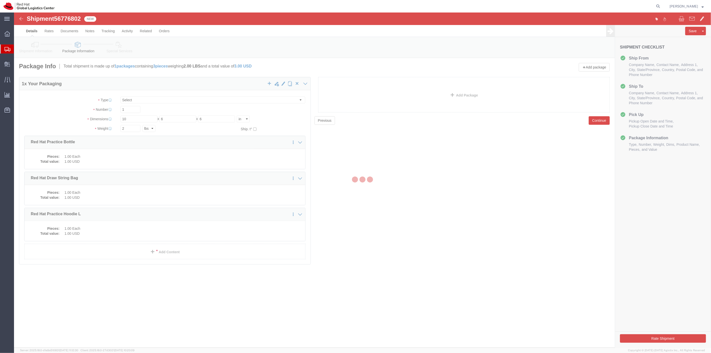
select select
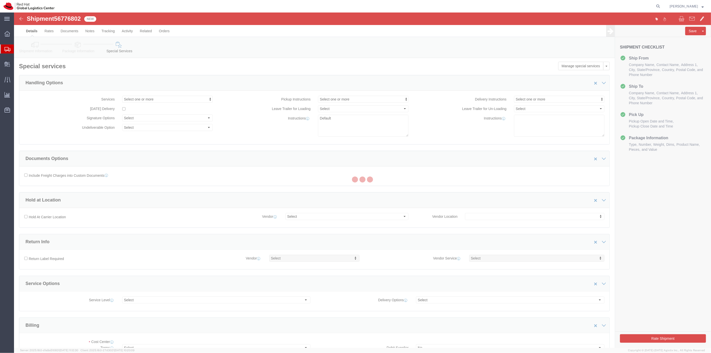
select select "COSTCENTER"
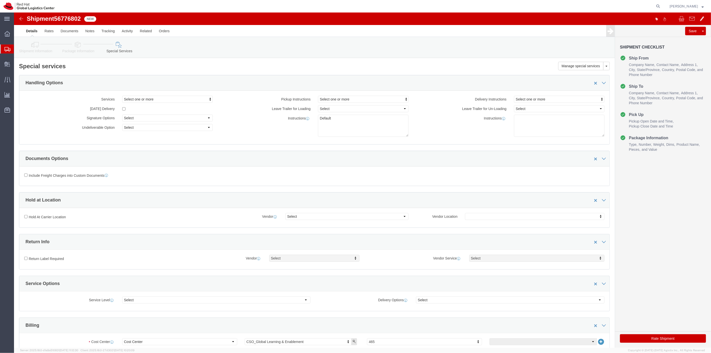
click button "Rate Shipment"
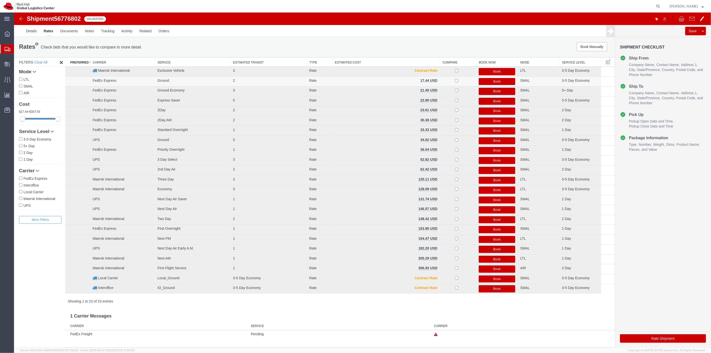
click at [492, 81] on button "Book" at bounding box center [497, 81] width 37 height 7
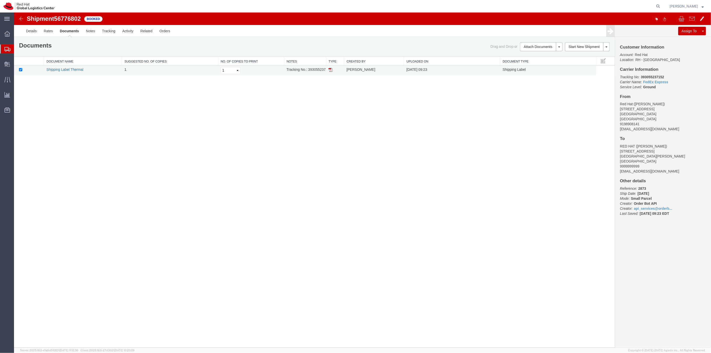
click at [77, 68] on link "Shipping Label Thermal" at bounding box center [64, 70] width 37 height 4
click at [0, 0] on span "Shipment Manager" at bounding box center [0, 0] width 0 height 0
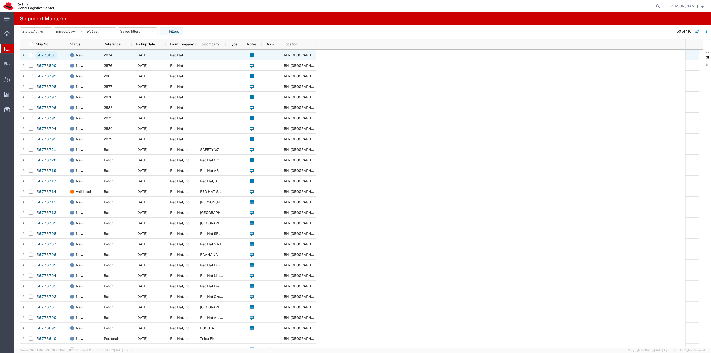
click at [39, 57] on link "56776801" at bounding box center [46, 56] width 21 height 8
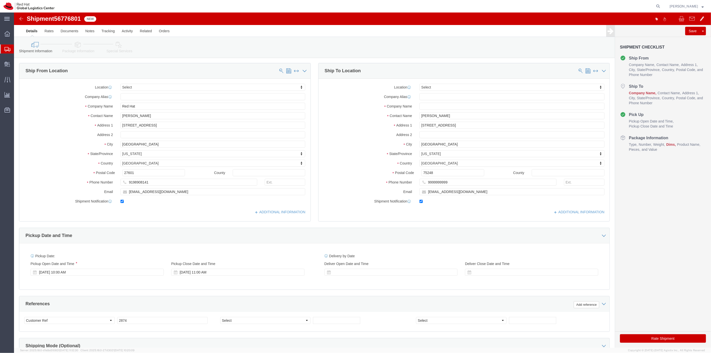
select select
paste input "RED HAT"
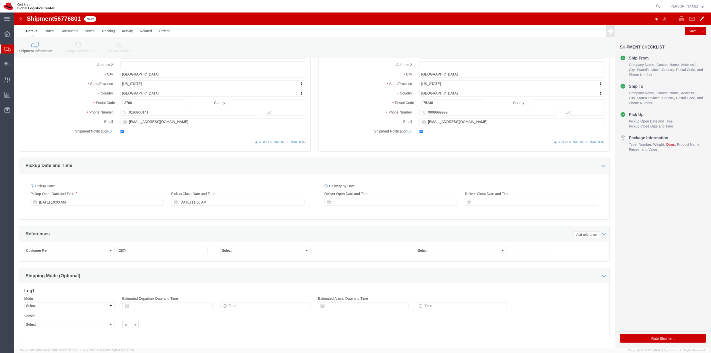
scroll to position [96, 0]
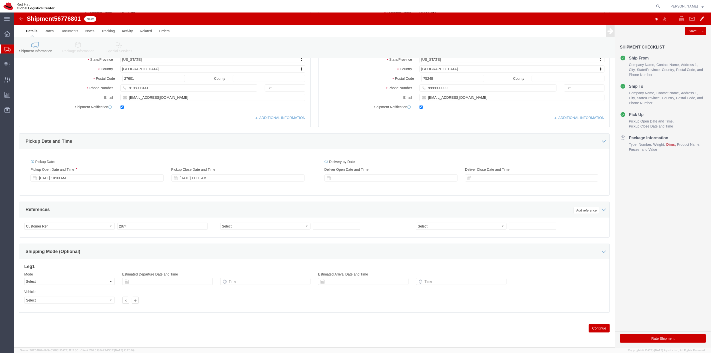
type input "RED HAT"
click button "Continue"
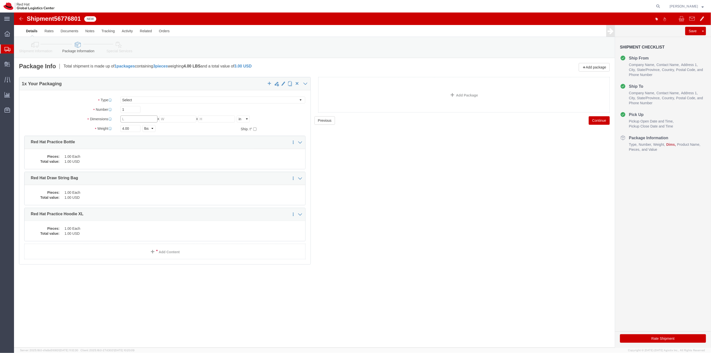
click input "text"
type input "10"
type input "6"
type input "2"
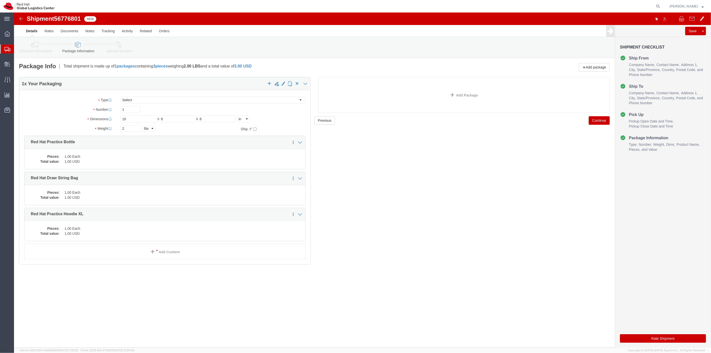
click button "Continue"
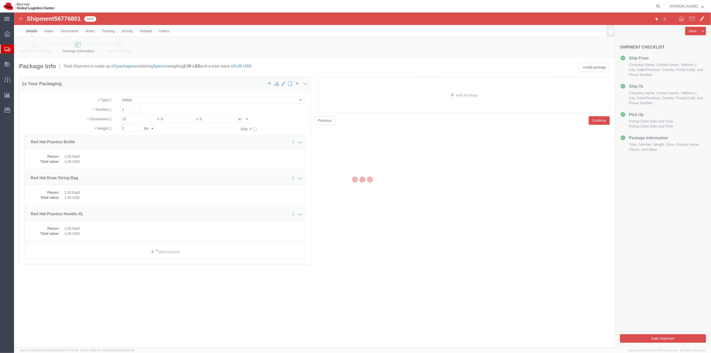
select select
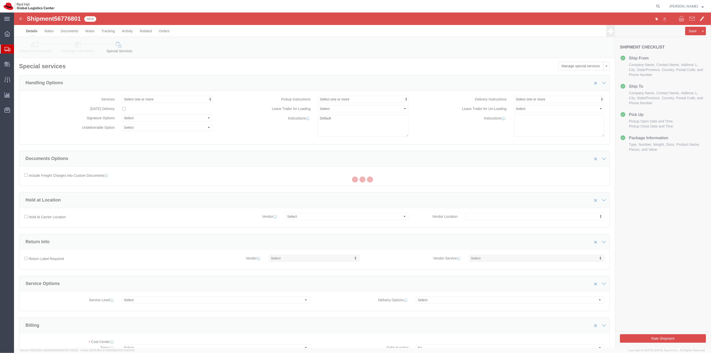
select select "COSTCENTER"
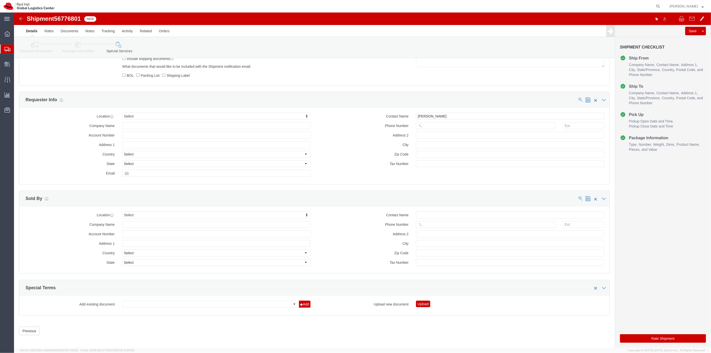
scroll to position [381, 0]
click button "Rate Shipment"
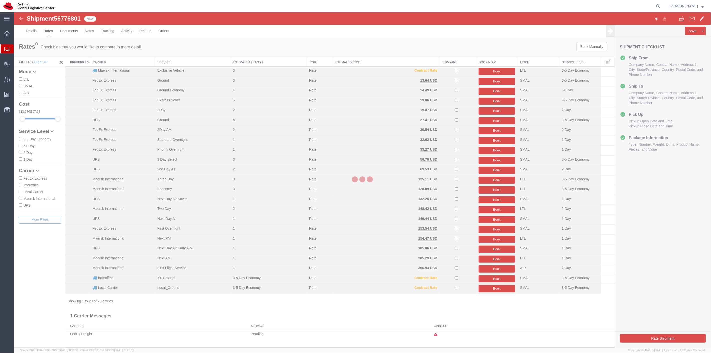
scroll to position [0, 0]
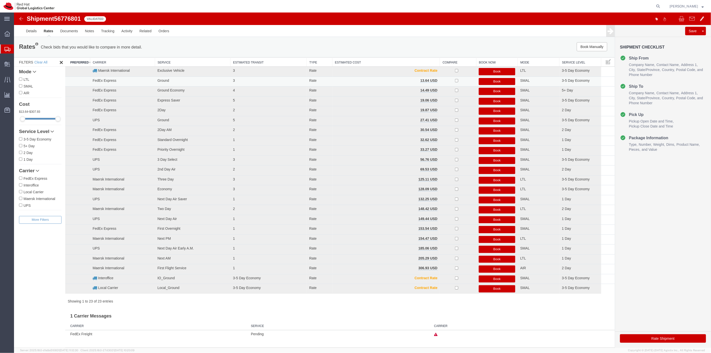
click at [496, 81] on button "Book" at bounding box center [497, 81] width 37 height 7
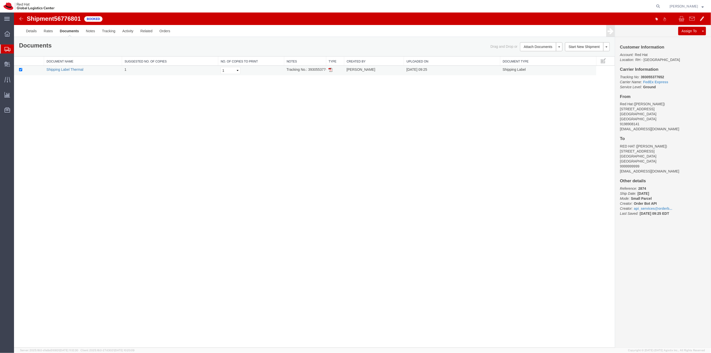
drag, startPoint x: 62, startPoint y: 70, endPoint x: 72, endPoint y: 68, distance: 11.1
click at [62, 70] on link "Shipping Label Thermal" at bounding box center [64, 70] width 37 height 4
click at [0, 0] on span "Shipment Manager" at bounding box center [0, 0] width 0 height 0
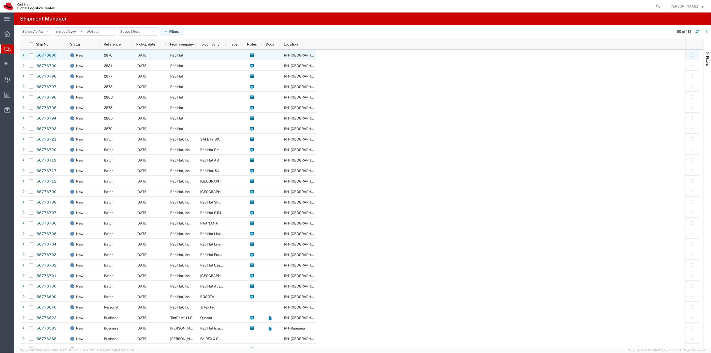
click at [51, 57] on link "56776800" at bounding box center [46, 56] width 21 height 8
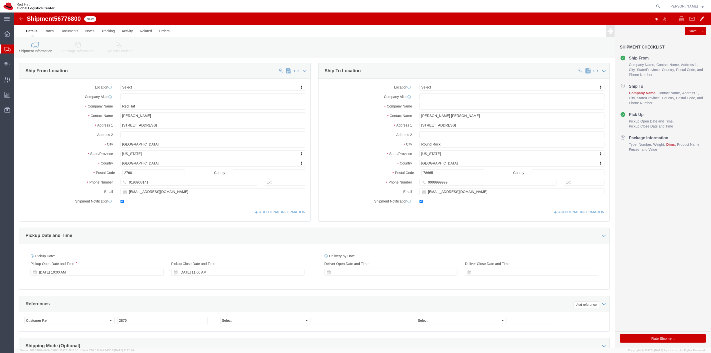
select select
click input "text"
paste input "RED HAT"
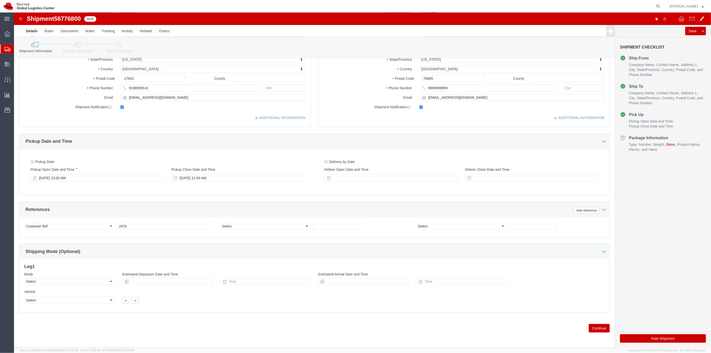
scroll to position [96, 0]
type input "RED HAT"
click button "Continue"
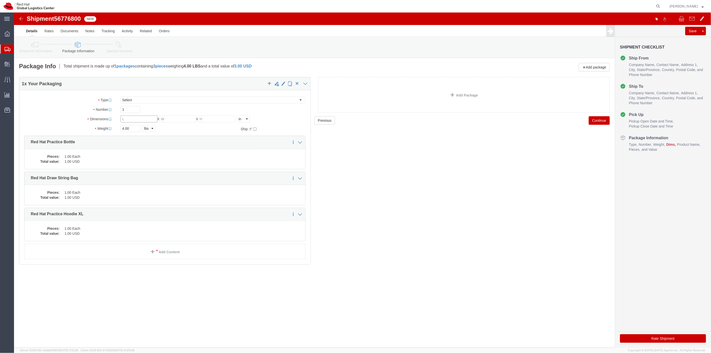
click input "text"
type input "10"
type input "6"
type input "2"
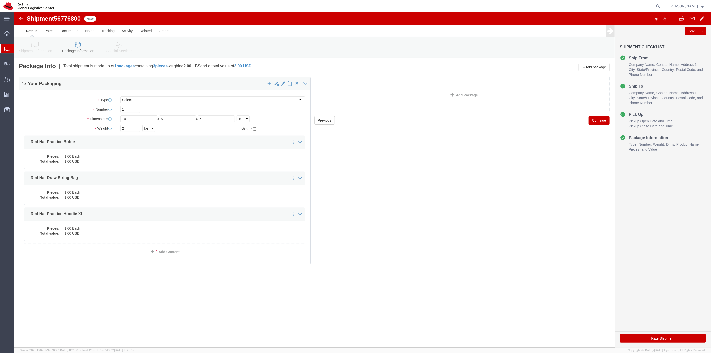
click button "Continue"
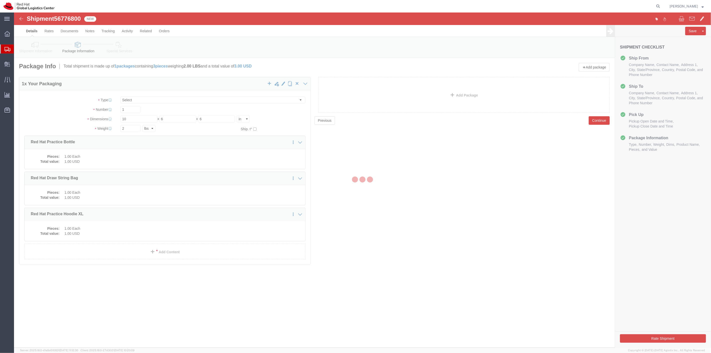
select select
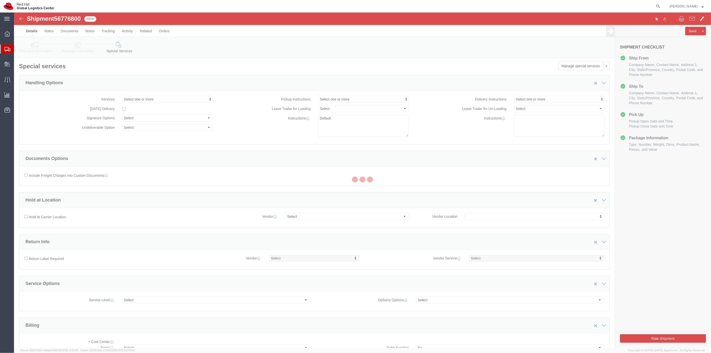
select select "COSTCENTER"
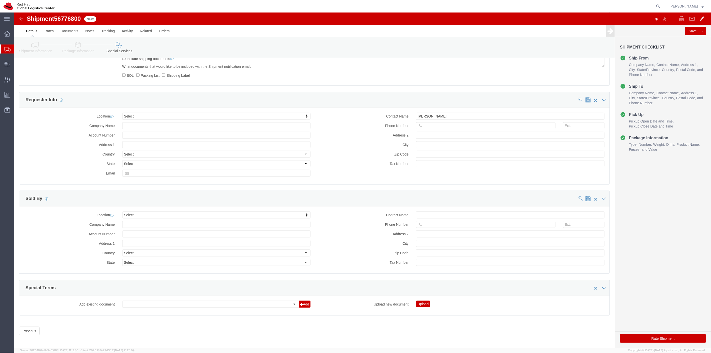
scroll to position [381, 0]
click button "Rate Shipment"
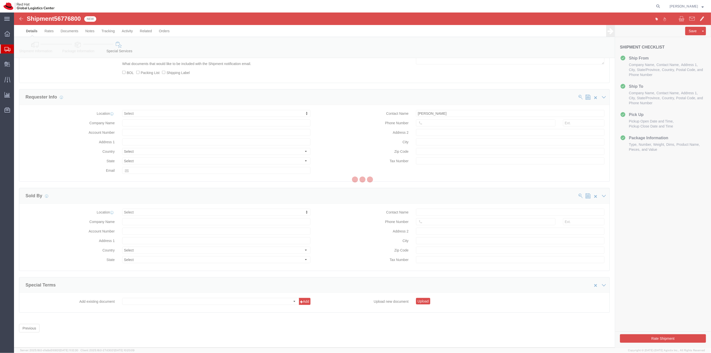
drag, startPoint x: 643, startPoint y: 336, endPoint x: 643, endPoint y: 339, distance: 3.5
click at [643, 339] on div at bounding box center [362, 180] width 697 height 335
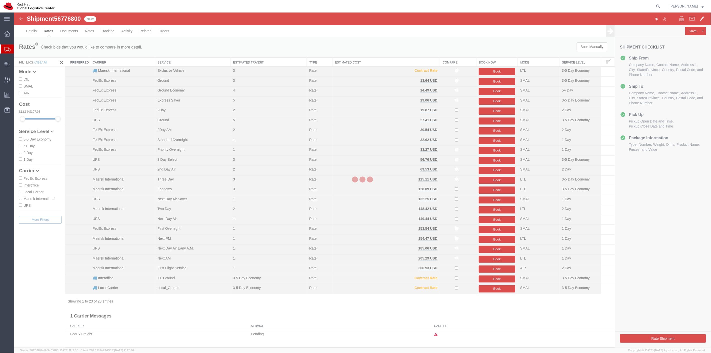
scroll to position [0, 0]
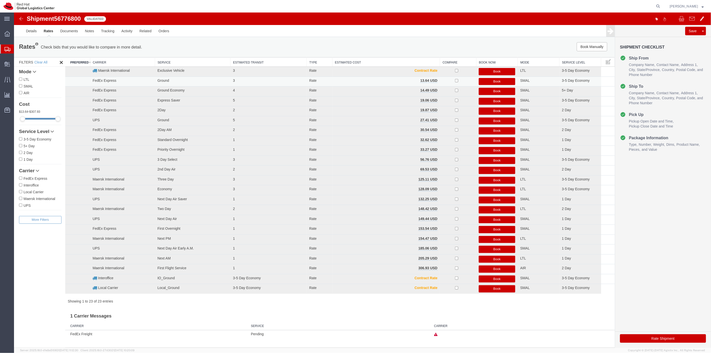
click at [499, 79] on button "Book" at bounding box center [497, 81] width 37 height 7
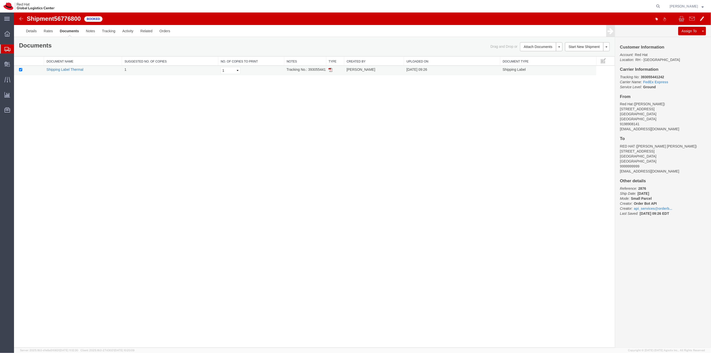
click at [72, 71] on link "Shipping Label Thermal" at bounding box center [64, 70] width 37 height 4
click at [0, 0] on span "Shipment Manager" at bounding box center [0, 0] width 0 height 0
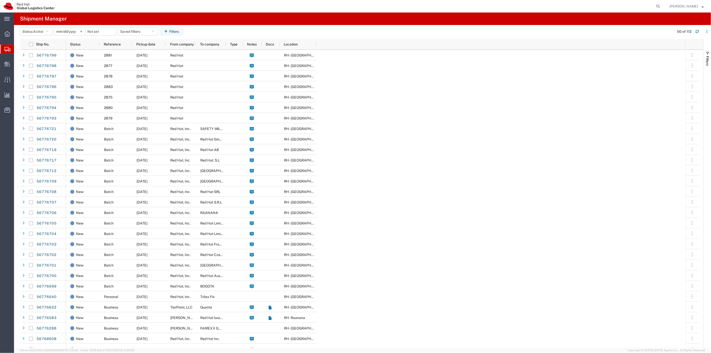
click at [0, 0] on span "Shipment Manager" at bounding box center [0, 0] width 0 height 0
click at [41, 56] on link "56776799" at bounding box center [46, 56] width 21 height 8
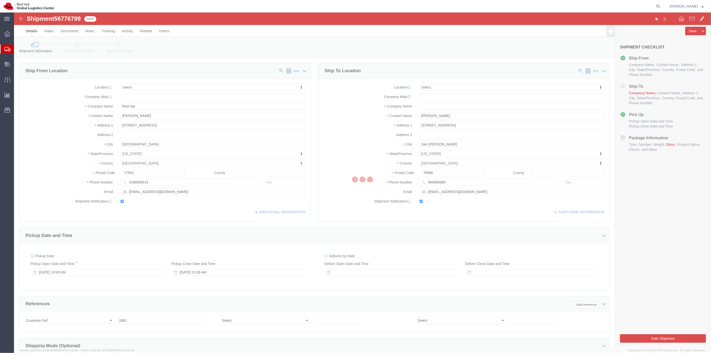
select select
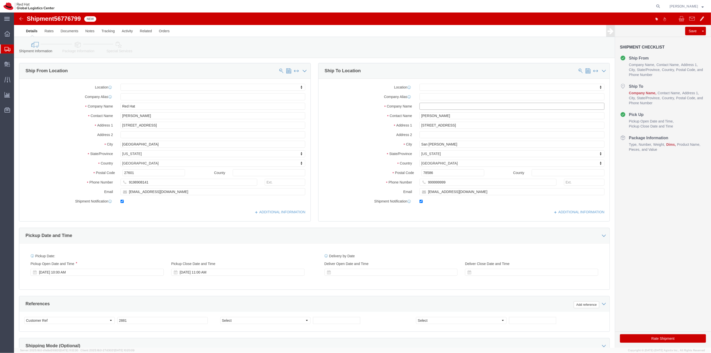
paste input "RED HAT"
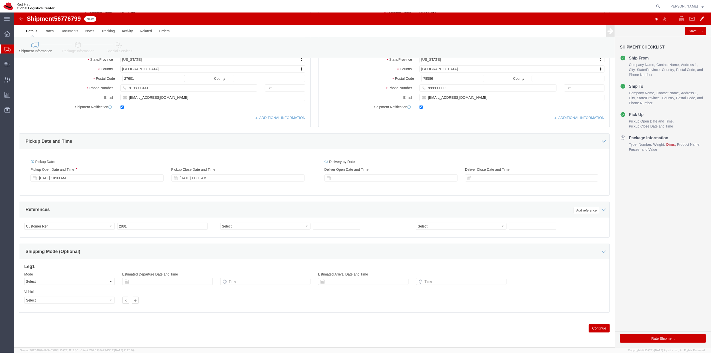
scroll to position [96, 0]
type input "RED HAT"
click button "Continue"
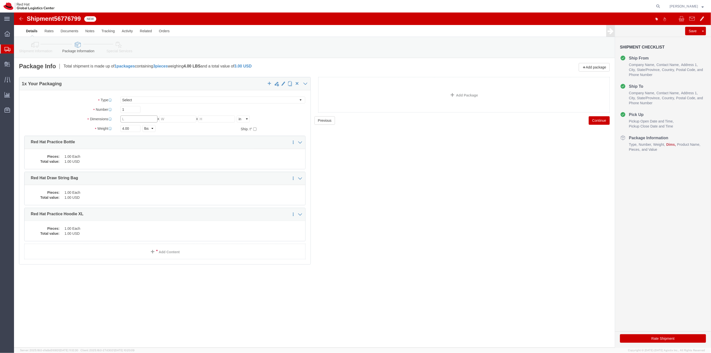
click input "text"
type input "10"
type input "6"
type input "2"
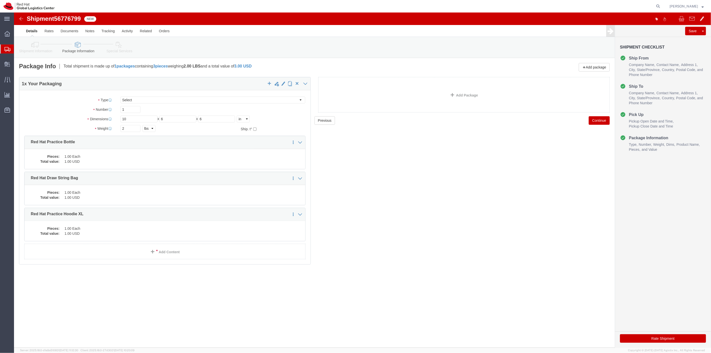
click button "Continue"
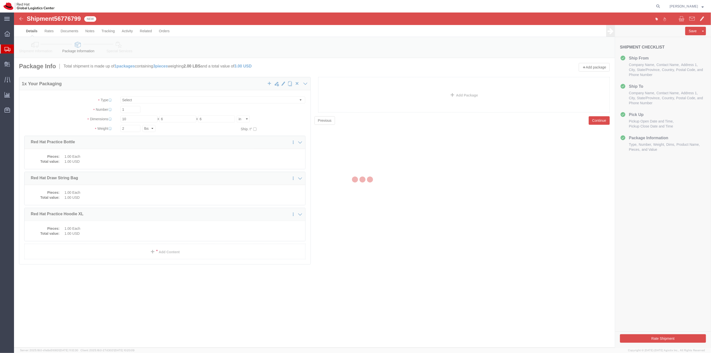
select select
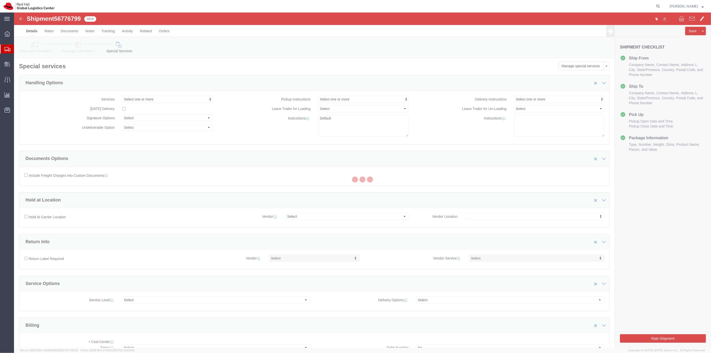
select select "COSTCENTER"
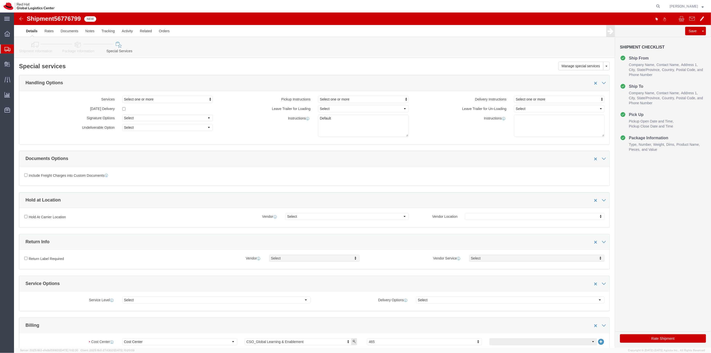
click button "Rate Shipment"
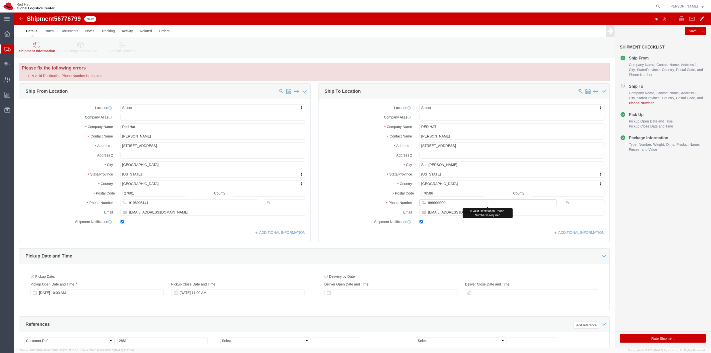
click input "999999999"
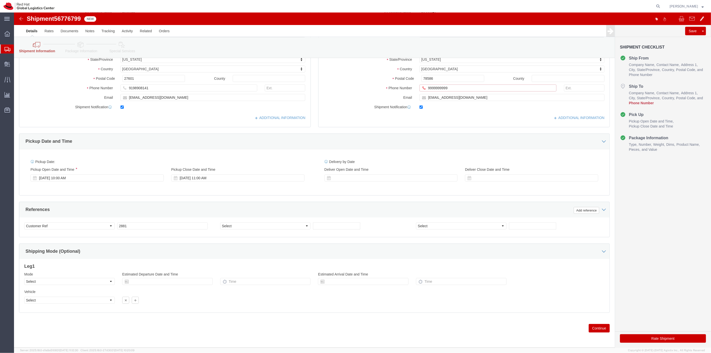
type input "9999999999"
click button "Continue"
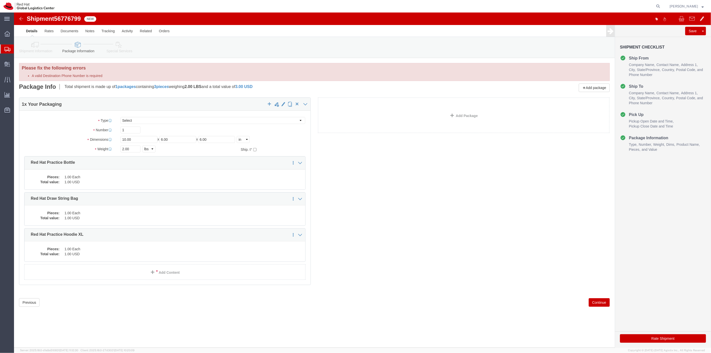
scroll to position [0, 0]
click button "Continue"
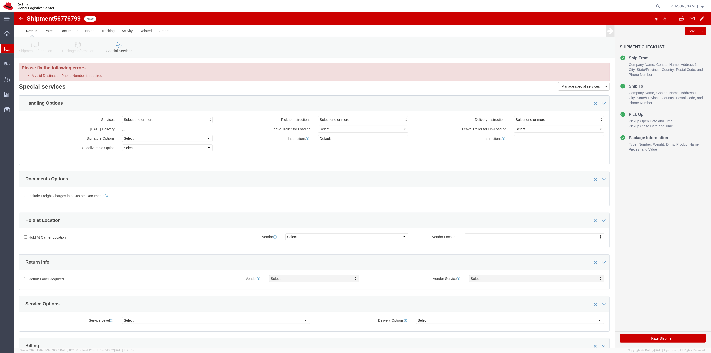
click button "Rate Shipment"
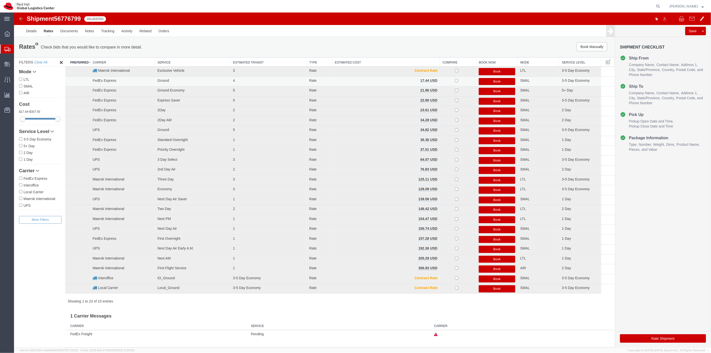
click at [496, 81] on button "Book" at bounding box center [497, 81] width 37 height 7
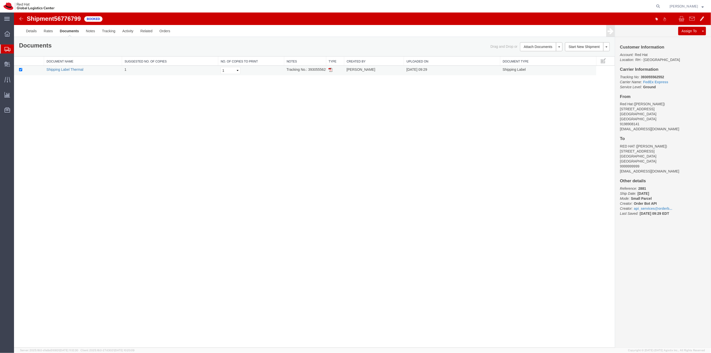
click at [69, 71] on link "Shipping Label Thermal" at bounding box center [64, 70] width 37 height 4
click at [0, 0] on span "Shipment Manager" at bounding box center [0, 0] width 0 height 0
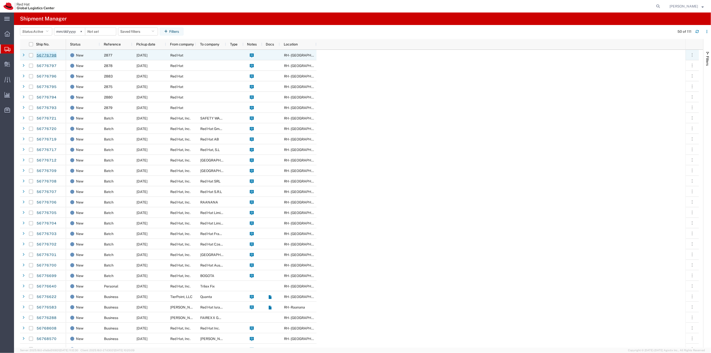
click at [48, 54] on link "56776798" at bounding box center [46, 56] width 21 height 8
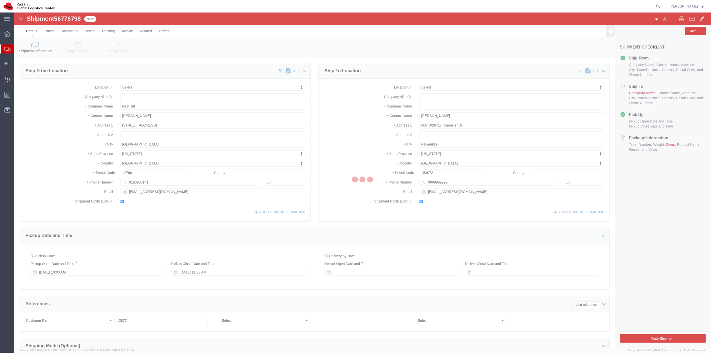
select select
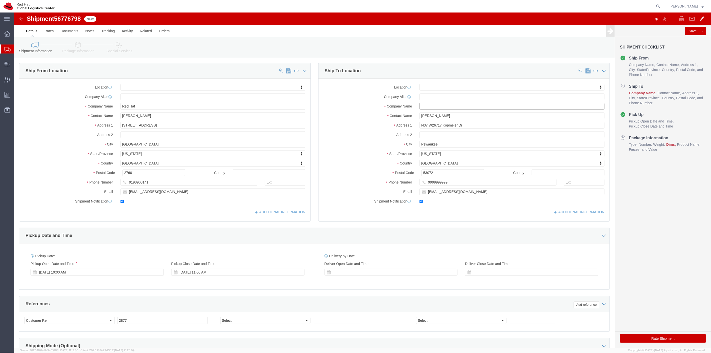
paste input "RED HAT"
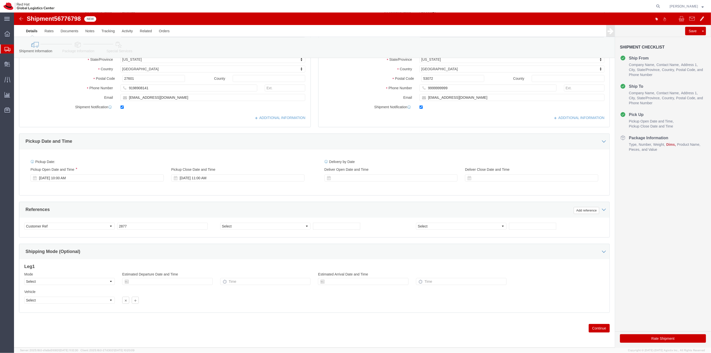
type input "RED HAT"
click button "Continue"
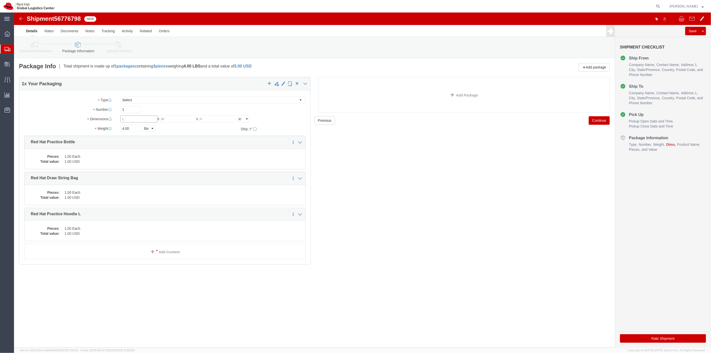
click input "text"
type input "10"
type input "6"
type input "2"
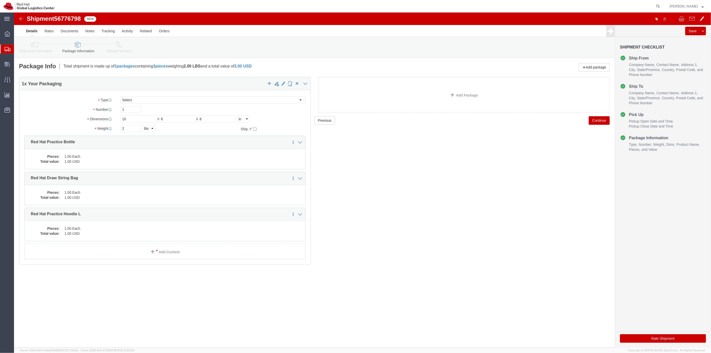
click button "Continue"
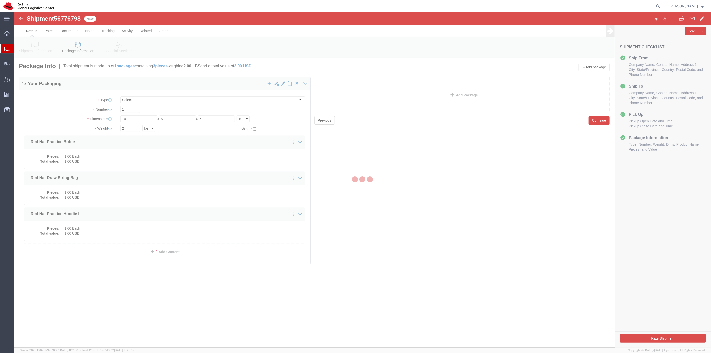
select select
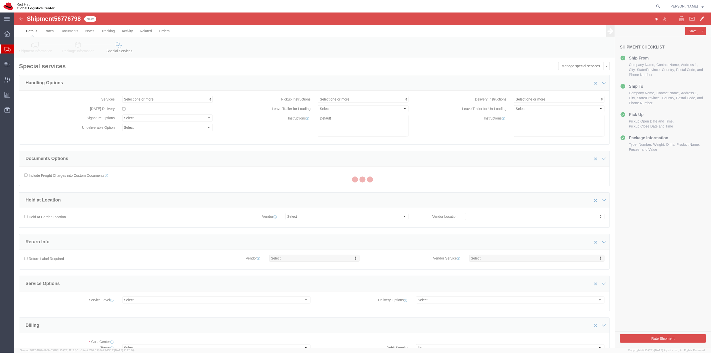
select select "COSTCENTER"
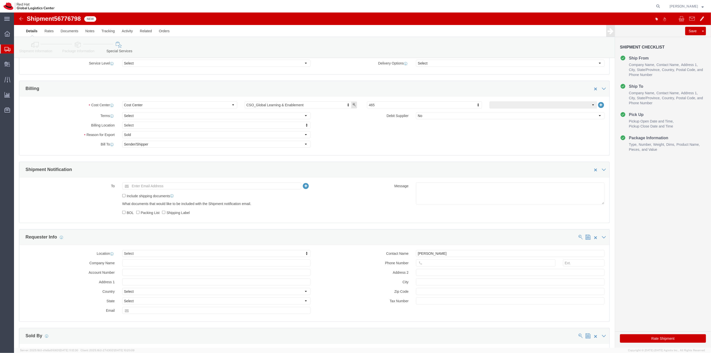
scroll to position [278, 0]
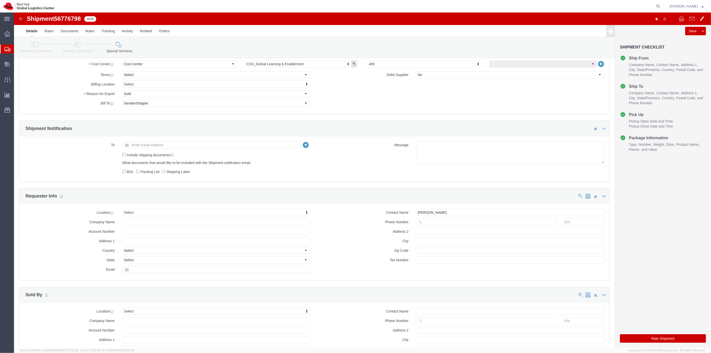
click button "Rate Shipment"
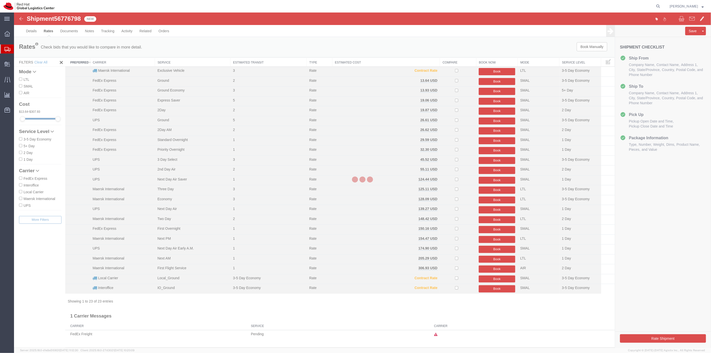
scroll to position [0, 0]
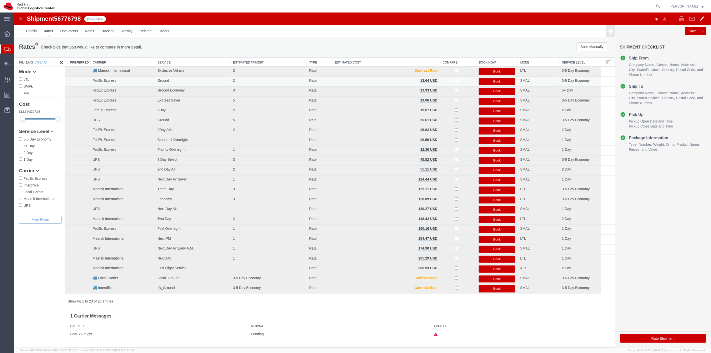
click at [490, 81] on button "Book" at bounding box center [497, 81] width 37 height 7
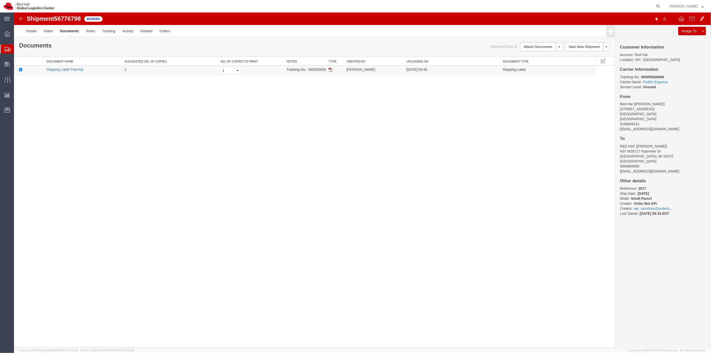
click at [59, 69] on link "Shipping Label Thermal" at bounding box center [64, 70] width 37 height 4
click at [0, 0] on span "Shipment Manager" at bounding box center [0, 0] width 0 height 0
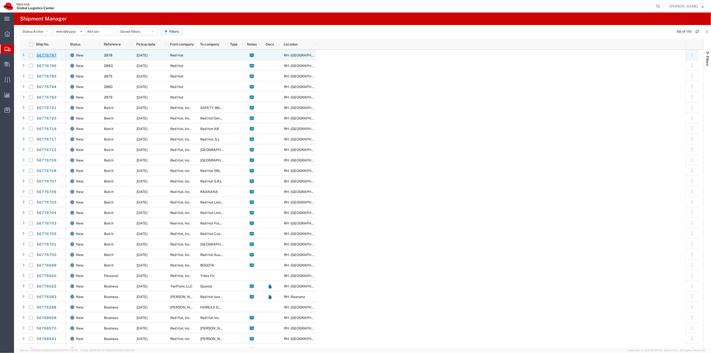
click at [49, 59] on link "56776797" at bounding box center [46, 56] width 21 height 8
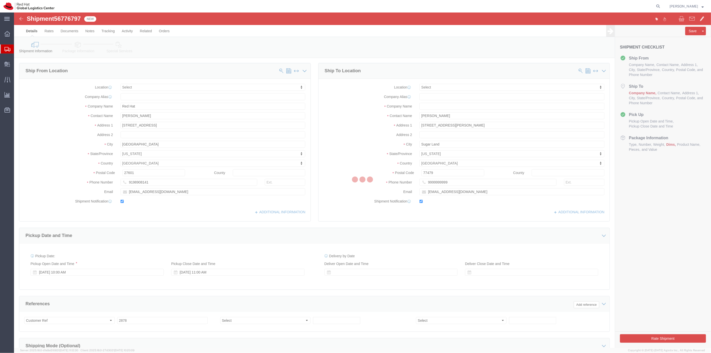
select select
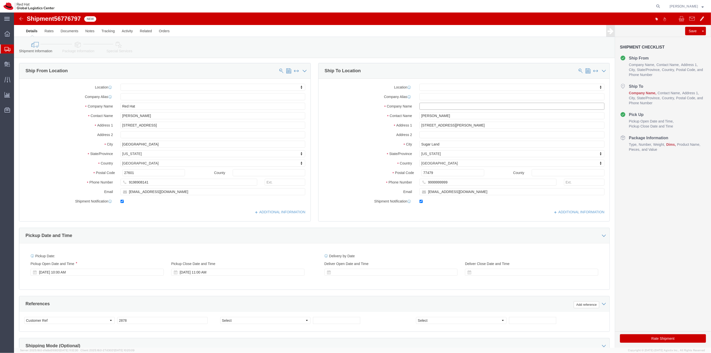
paste input "RED HAT"
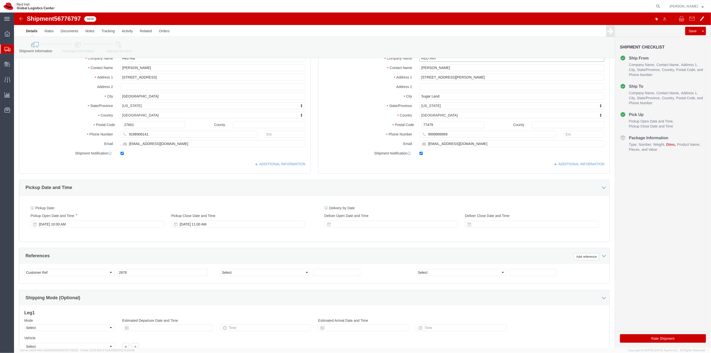
scroll to position [96, 0]
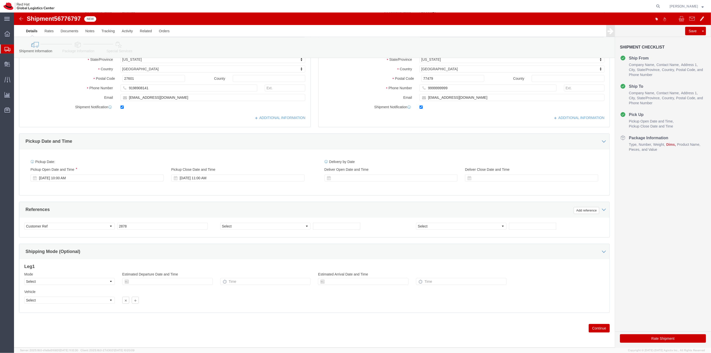
type input "RED HAT"
click button "Continue"
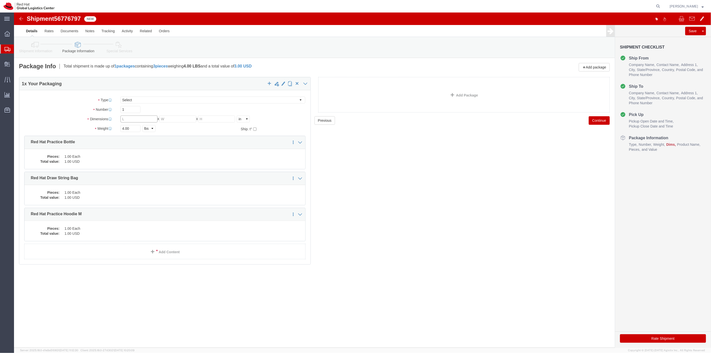
click input "text"
type input "10"
type input "6"
type input "2"
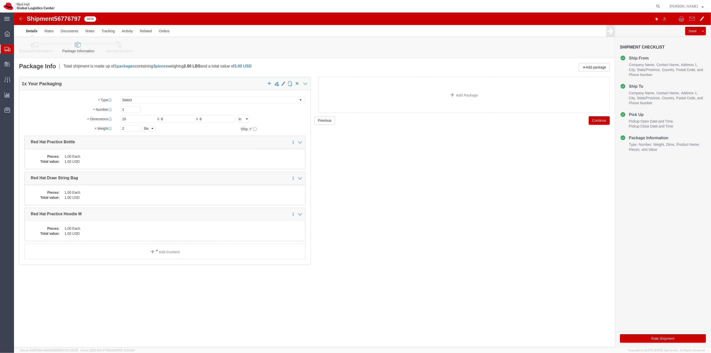
click button "Continue"
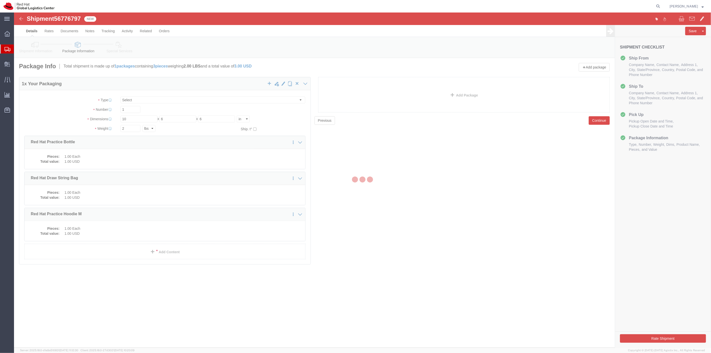
select select
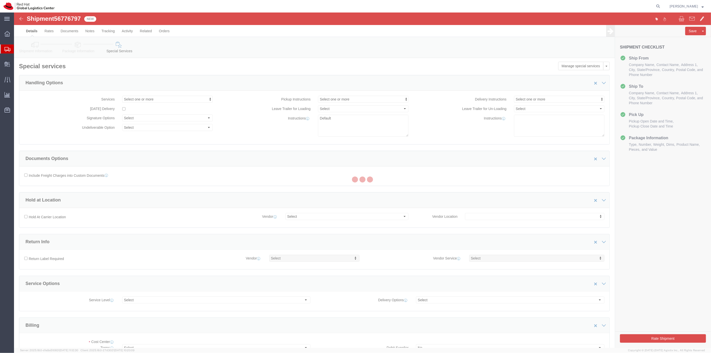
select select "COSTCENTER"
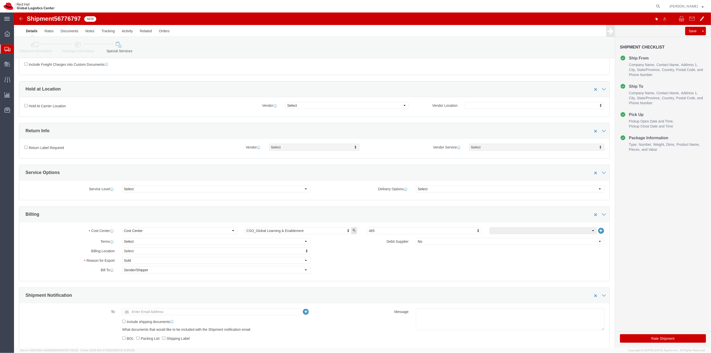
scroll to position [139, 0]
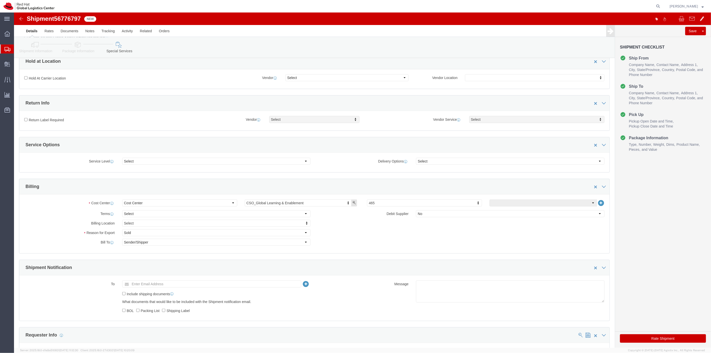
click button "Rate Shipment"
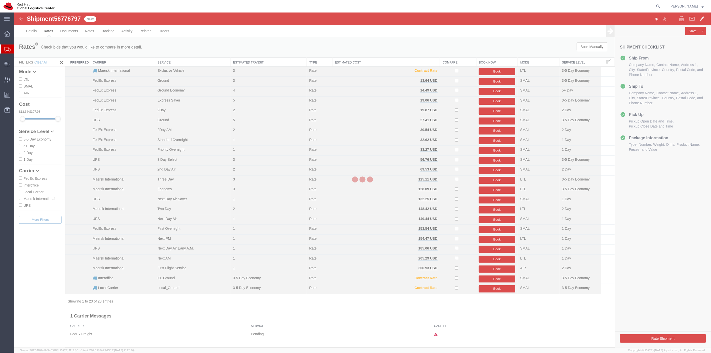
scroll to position [0, 0]
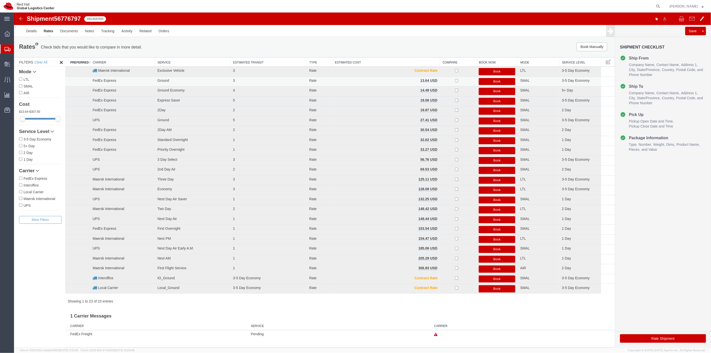
click at [495, 80] on button "Book" at bounding box center [497, 81] width 37 height 7
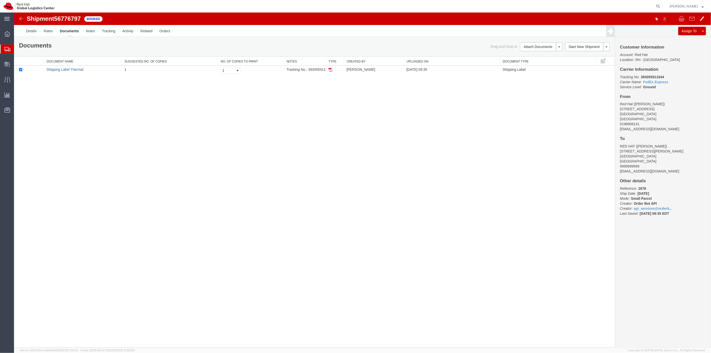
drag, startPoint x: 65, startPoint y: 68, endPoint x: 238, endPoint y: 158, distance: 194.6
click at [65, 68] on link "Shipping Label Thermal" at bounding box center [64, 70] width 37 height 4
click at [0, 0] on span "Shipment Manager" at bounding box center [0, 0] width 0 height 0
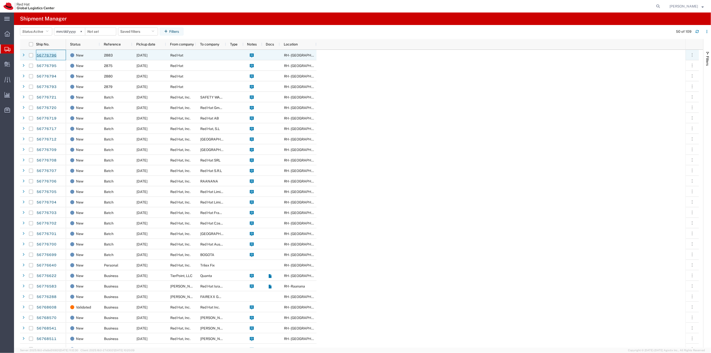
click at [53, 54] on link "56776796" at bounding box center [46, 56] width 21 height 8
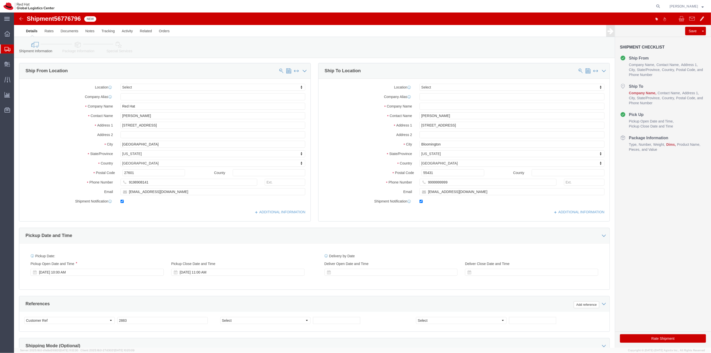
select select
paste input "RED HAT"
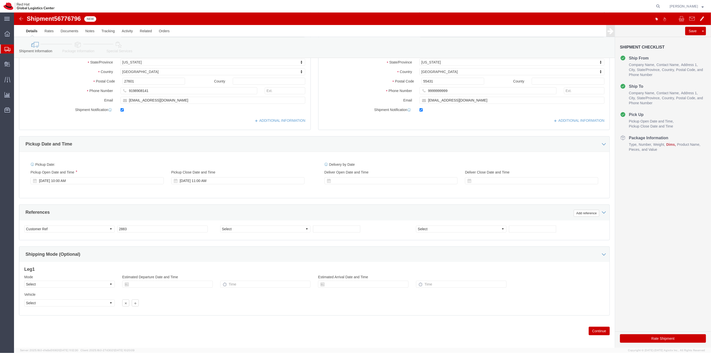
scroll to position [96, 0]
type input "RED HAT"
click button "Continue"
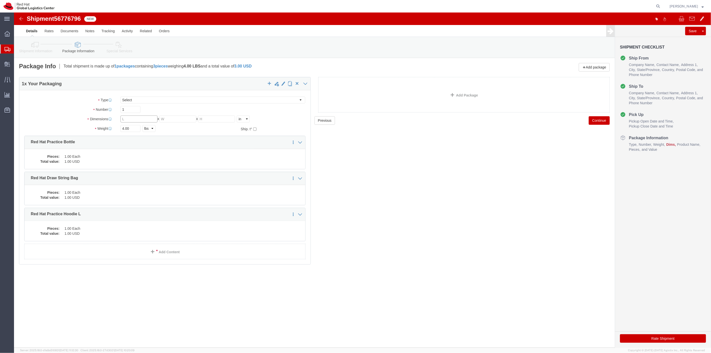
click input "text"
type input "10"
type input "6"
type input "2"
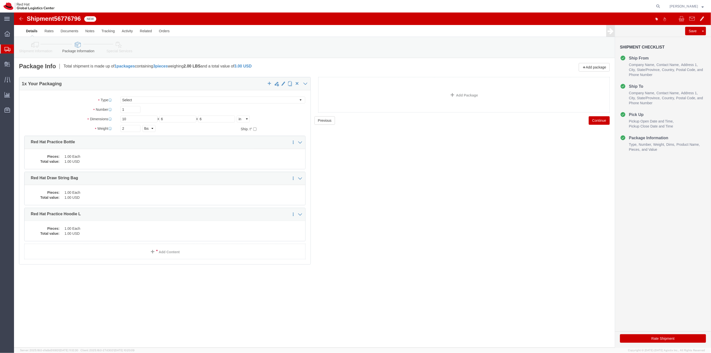
click button "Continue"
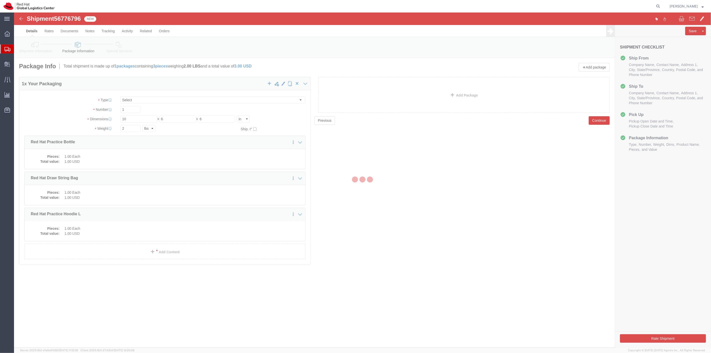
select select
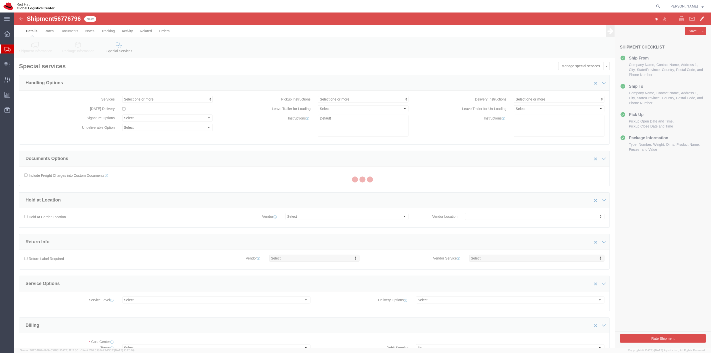
select select "COSTCENTER"
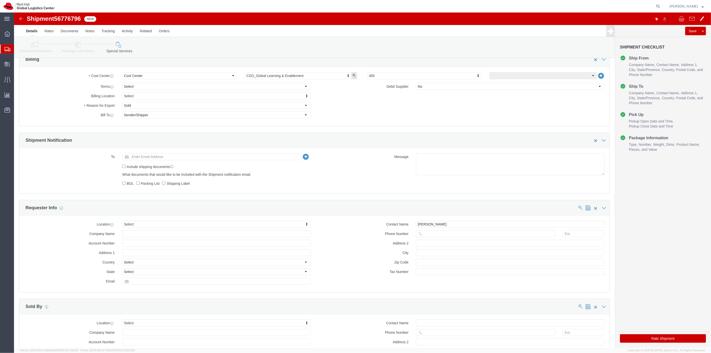
scroll to position [215, 0]
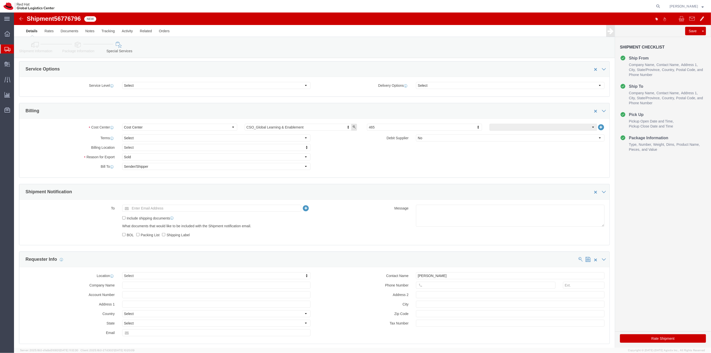
click button "Rate Shipment"
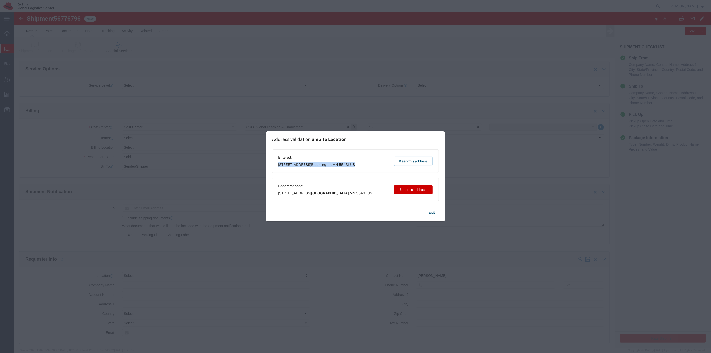
drag, startPoint x: 361, startPoint y: 163, endPoint x: 277, endPoint y: 164, distance: 84.0
click at [277, 164] on div "Entered: 10737 Upton Ave S. Bloomington , MN 55431 US Keep this address" at bounding box center [355, 162] width 167 height 24
drag, startPoint x: 356, startPoint y: 193, endPoint x: 277, endPoint y: 191, distance: 79.0
click at [277, 191] on div "Recommended: 10737 Upton Ave S. Minneapolis , MN 55431 US Use this address" at bounding box center [355, 190] width 167 height 24
click at [407, 190] on button "Use this address" at bounding box center [413, 189] width 39 height 9
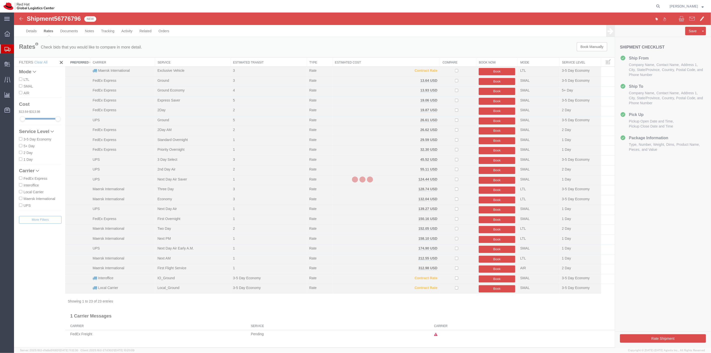
scroll to position [0, 0]
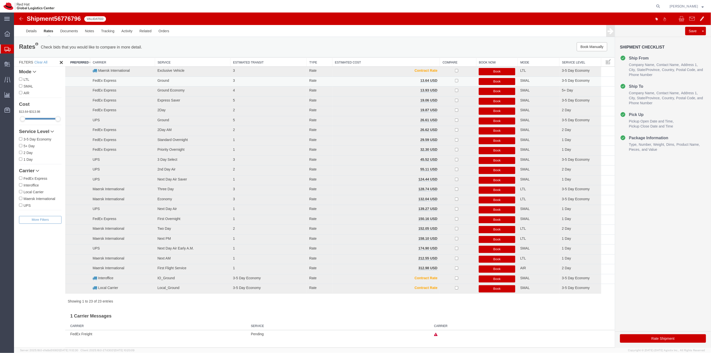
click at [496, 84] on button "Book" at bounding box center [497, 81] width 37 height 7
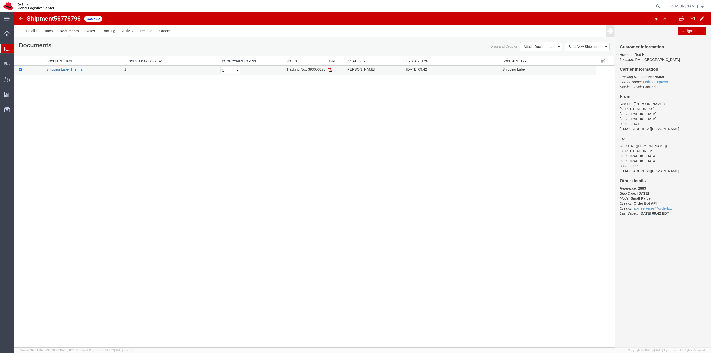
click at [75, 71] on link "Shipping Label Thermal" at bounding box center [64, 70] width 37 height 4
click at [0, 0] on span "Shipment Manager" at bounding box center [0, 0] width 0 height 0
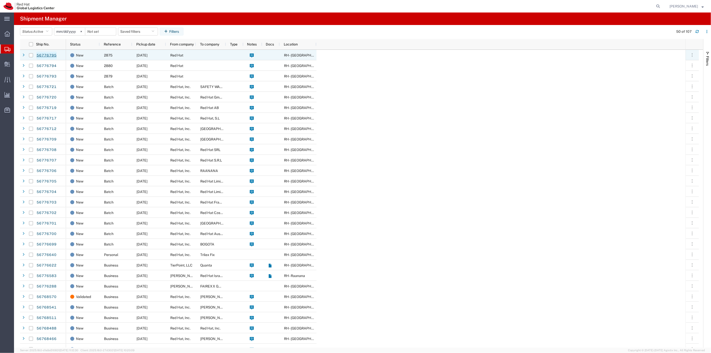
click at [40, 57] on link "56776795" at bounding box center [46, 56] width 21 height 8
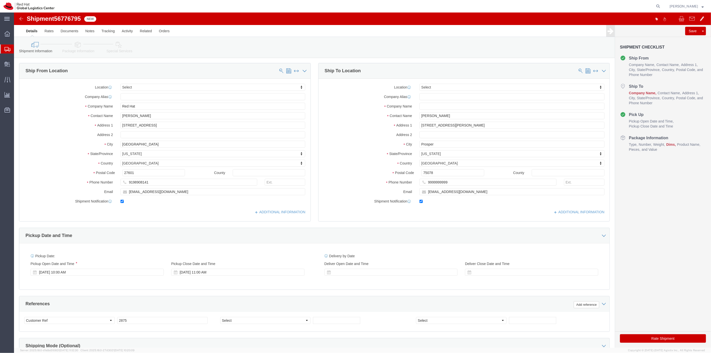
select select
paste input "RED HAT"
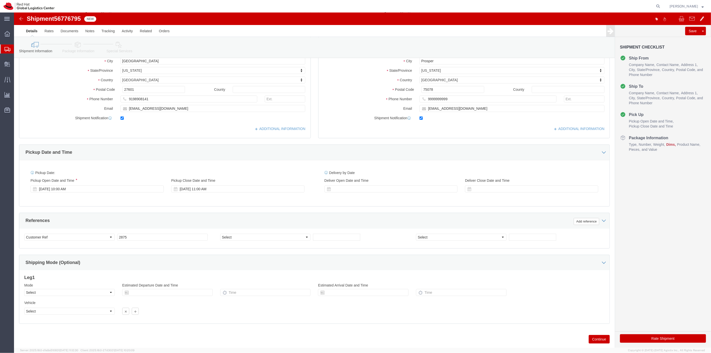
scroll to position [96, 0]
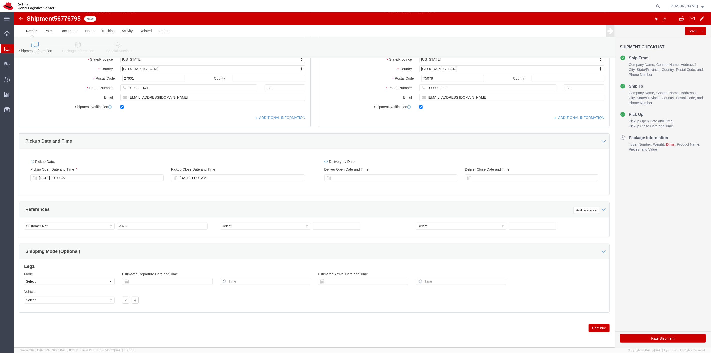
type input "RED HAT"
click button "Continue"
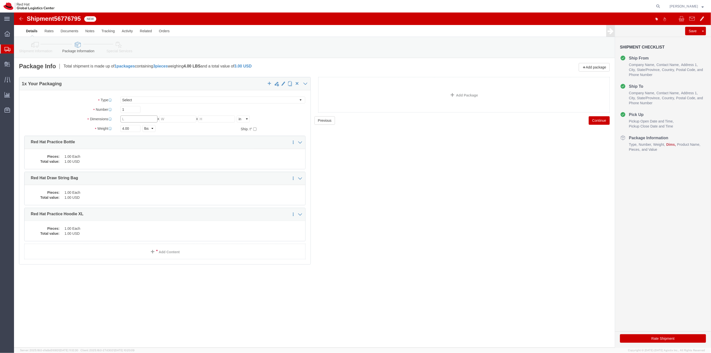
click input "text"
type input "10"
type input "6"
type input "2"
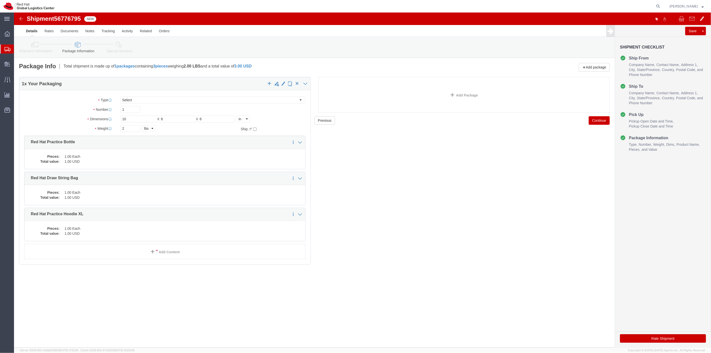
click button "Continue"
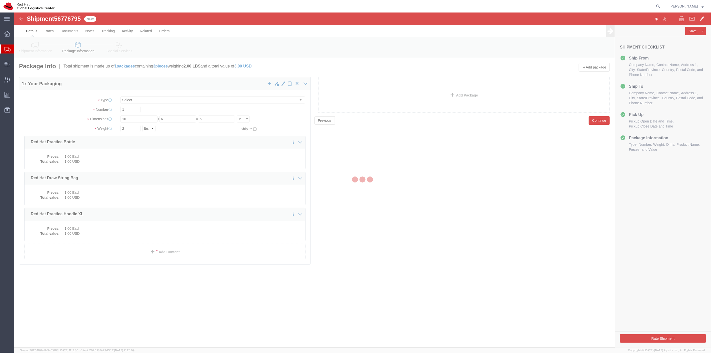
select select
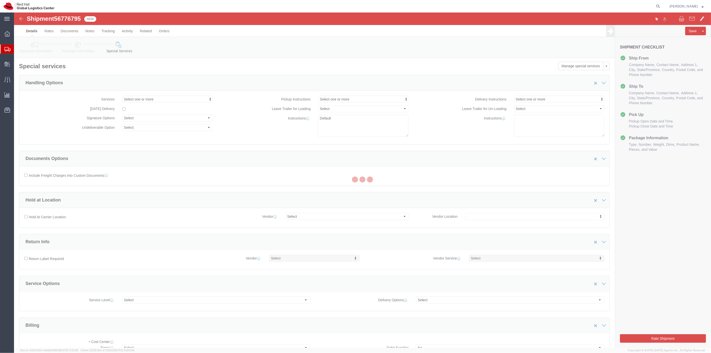
select select "COSTCENTER"
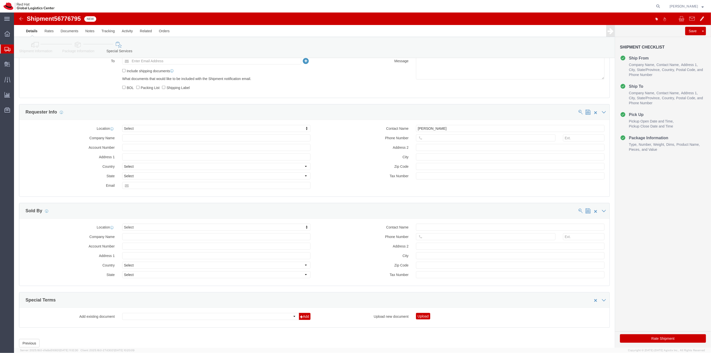
scroll to position [381, 0]
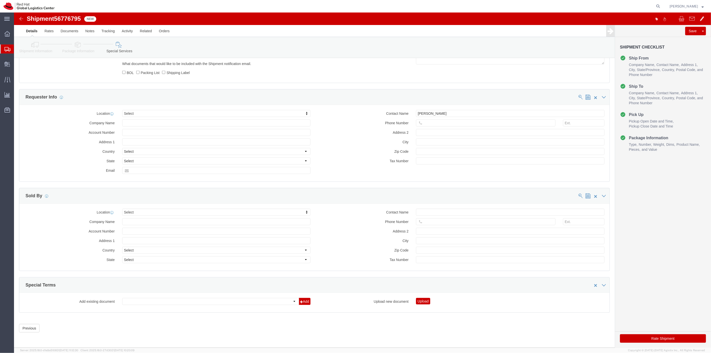
click button "Rate Shipment"
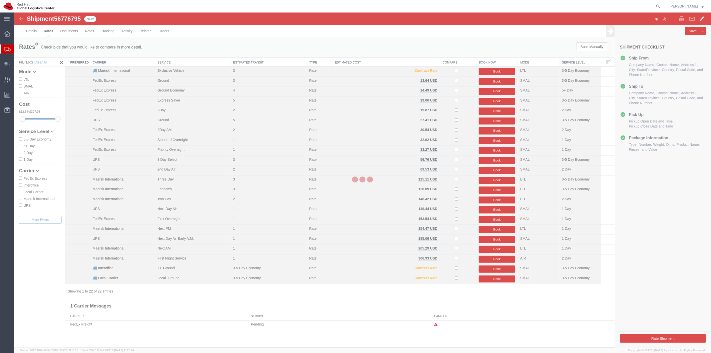
scroll to position [0, 0]
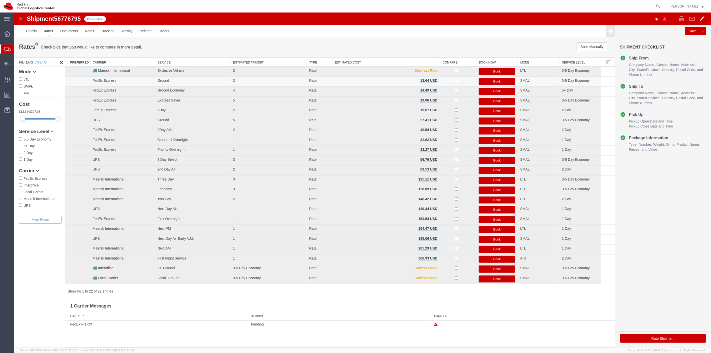
click at [491, 80] on button "Book" at bounding box center [497, 81] width 37 height 7
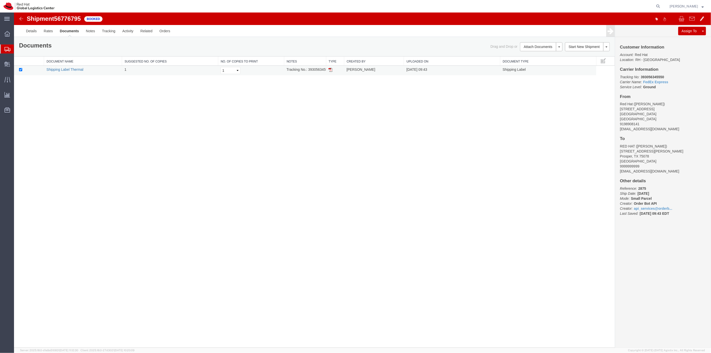
click at [57, 68] on link "Shipping Label Thermal" at bounding box center [64, 70] width 37 height 4
click at [0, 0] on span "Shipment Manager" at bounding box center [0, 0] width 0 height 0
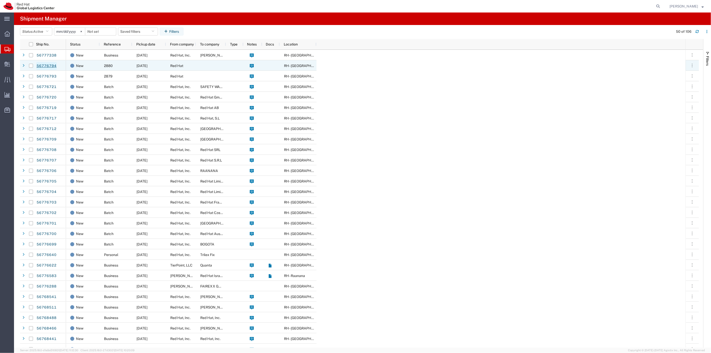
click at [42, 66] on link "56776794" at bounding box center [46, 66] width 21 height 8
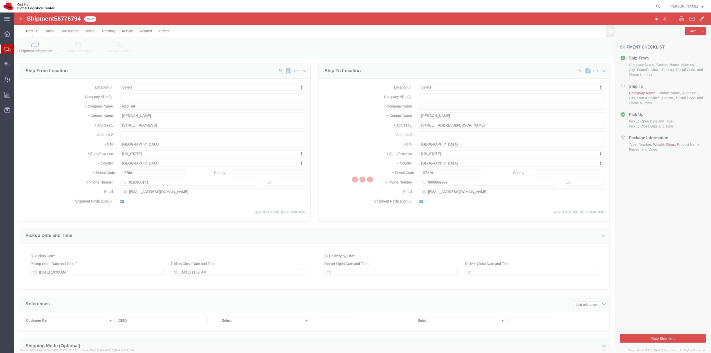
select select
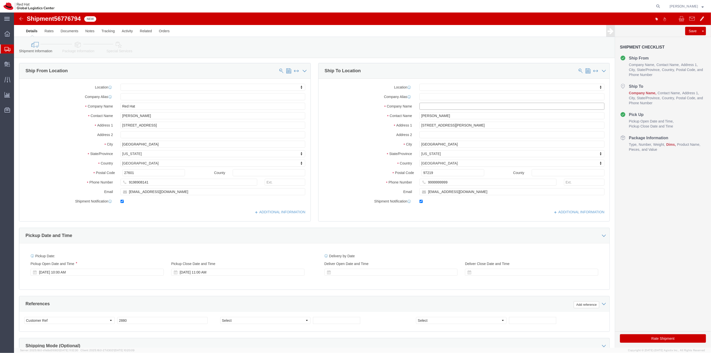
paste input "RED HAT"
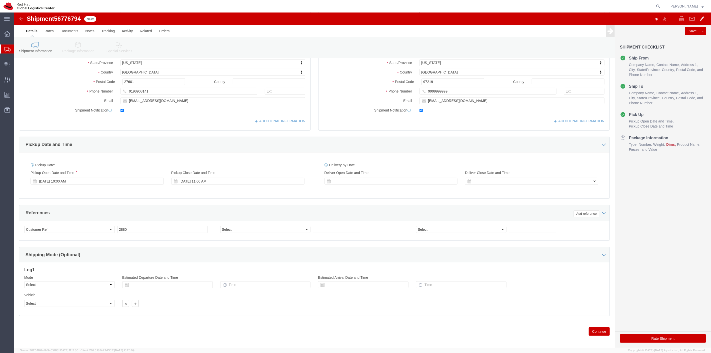
scroll to position [96, 0]
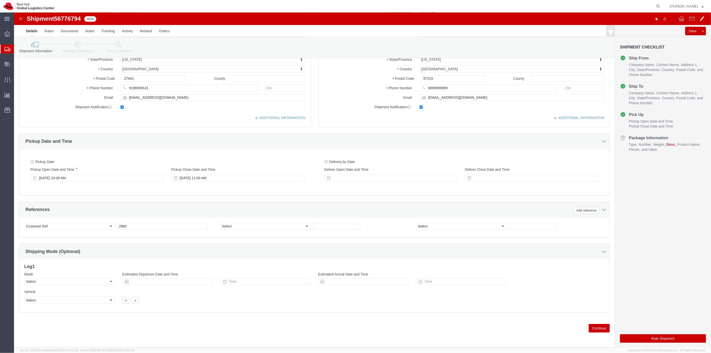
type input "RED HAT"
click button "Continue"
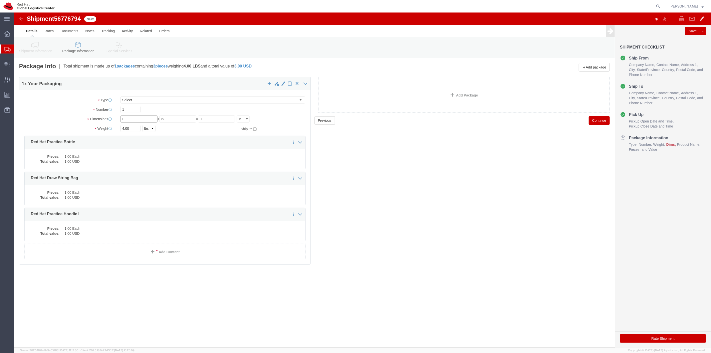
click input "text"
type input "10"
type input "6"
type input "2"
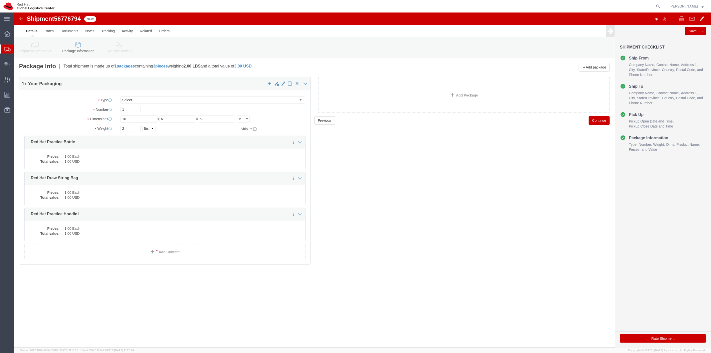
click button "Continue"
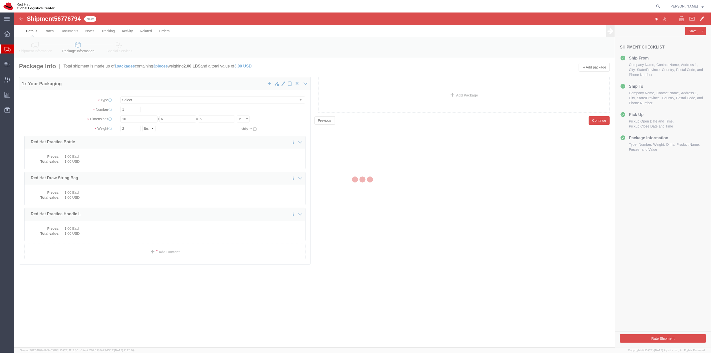
select select
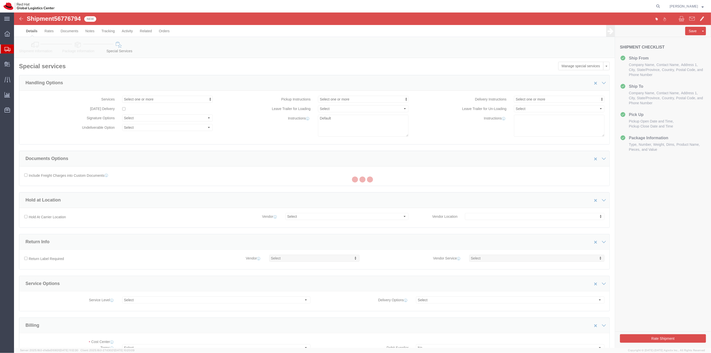
select select "COSTCENTER"
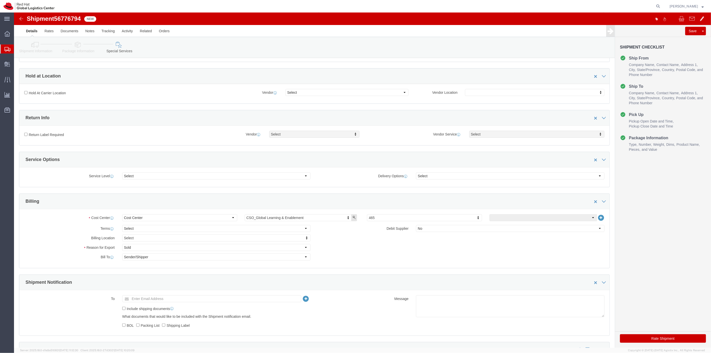
scroll to position [194, 0]
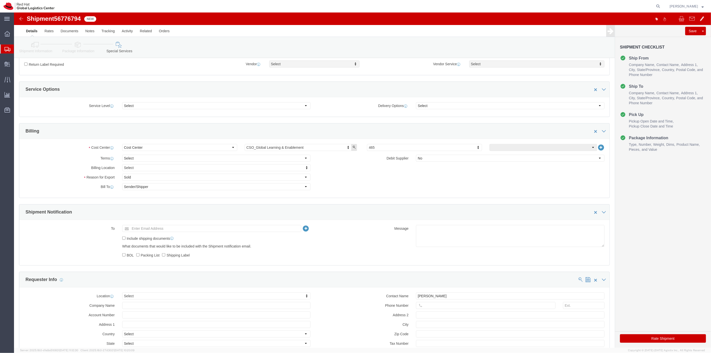
click button "Rate Shipment"
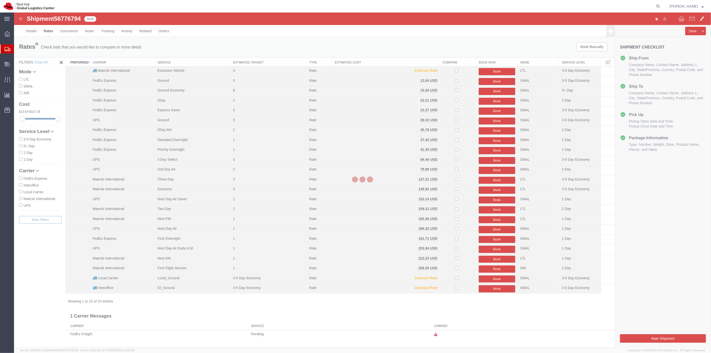
scroll to position [0, 0]
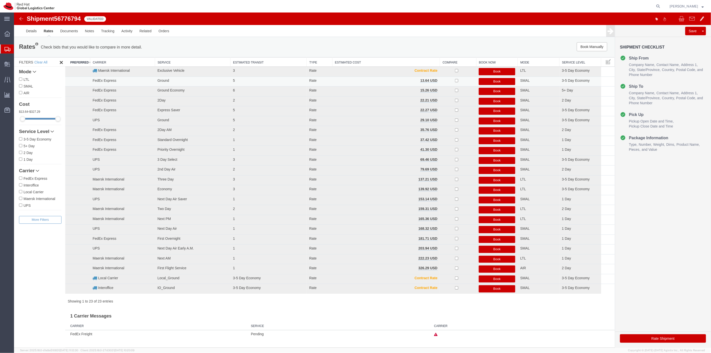
click at [492, 83] on button "Book" at bounding box center [497, 81] width 37 height 7
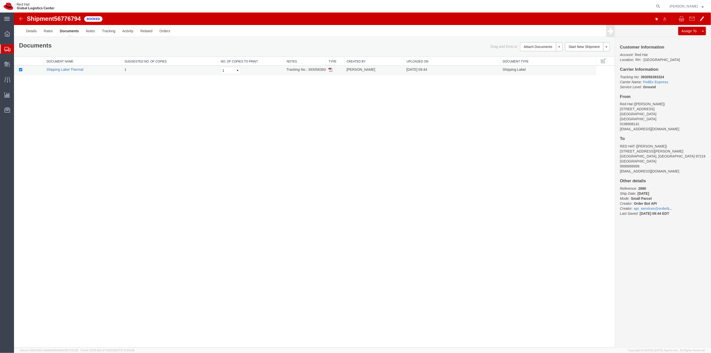
click at [68, 69] on link "Shipping Label Thermal" at bounding box center [64, 70] width 37 height 4
click at [0, 0] on span "Shipment Manager" at bounding box center [0, 0] width 0 height 0
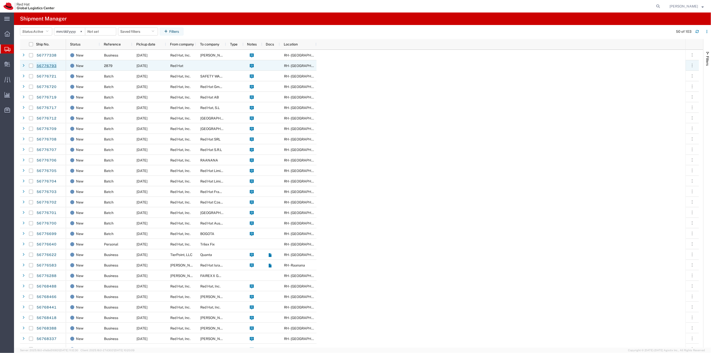
click at [45, 66] on link "56776793" at bounding box center [46, 66] width 21 height 8
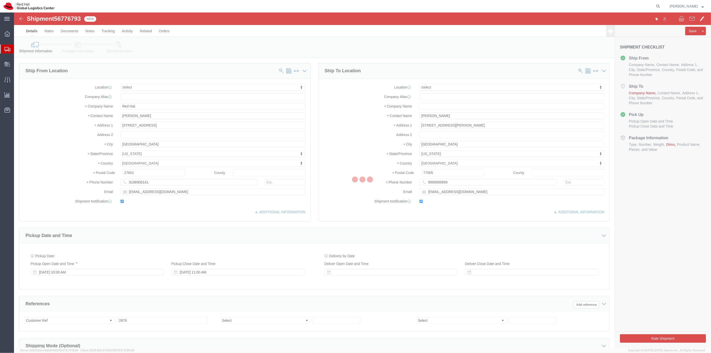
select select
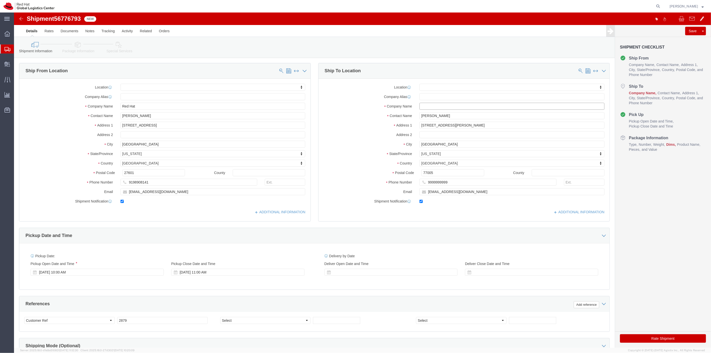
paste input "RED HAT"
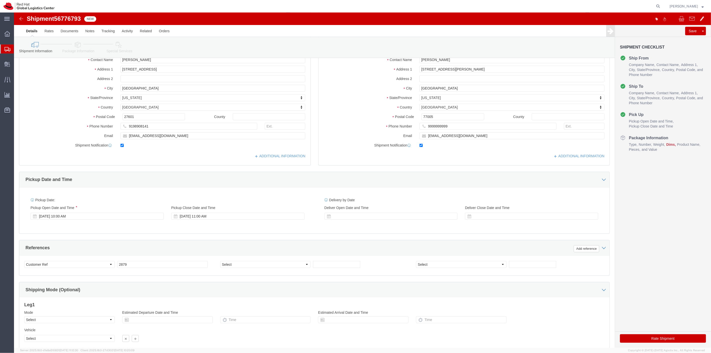
scroll to position [96, 0]
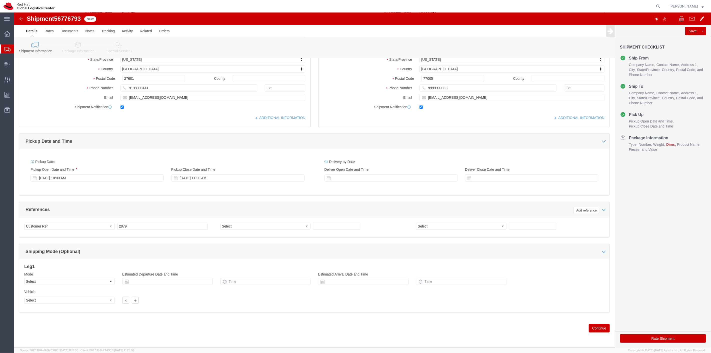
type input "RED HAT"
click button "Continue"
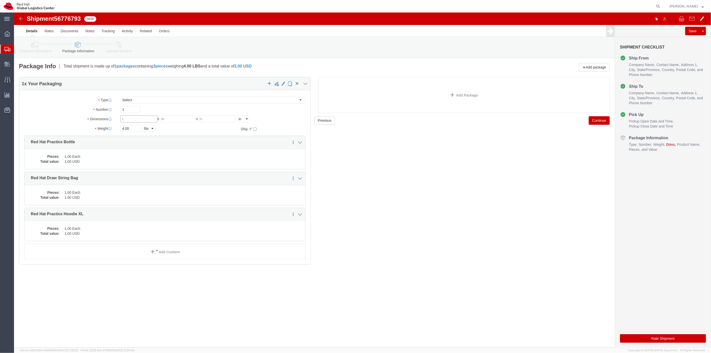
click input "text"
type input "10"
type input "6"
type input "2"
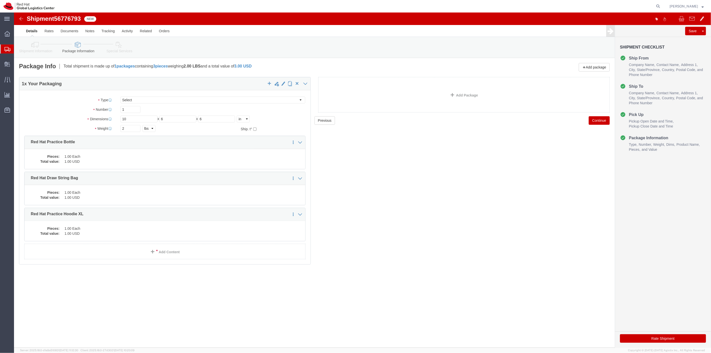
click button "Continue"
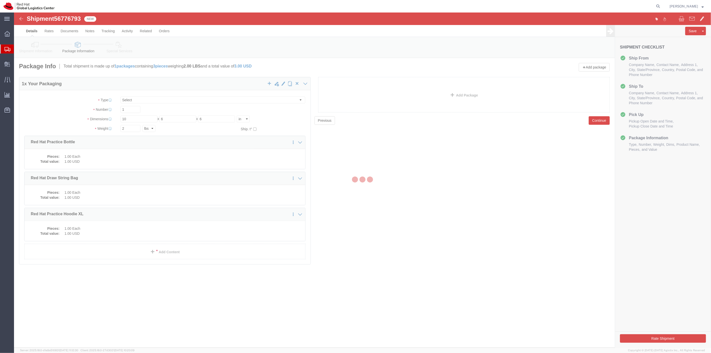
select select
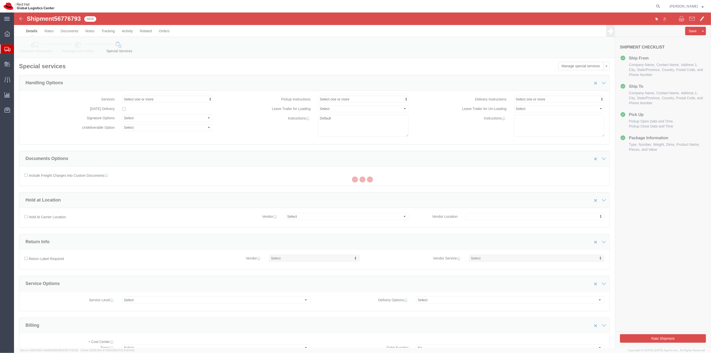
select select "COSTCENTER"
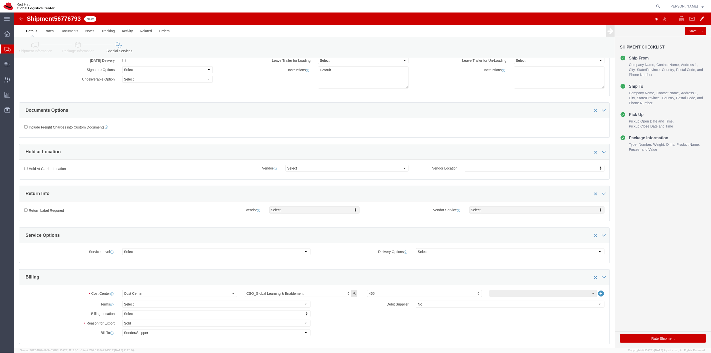
scroll to position [167, 0]
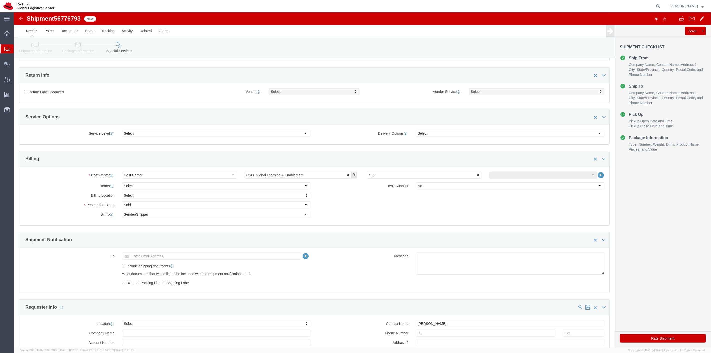
click button "Rate Shipment"
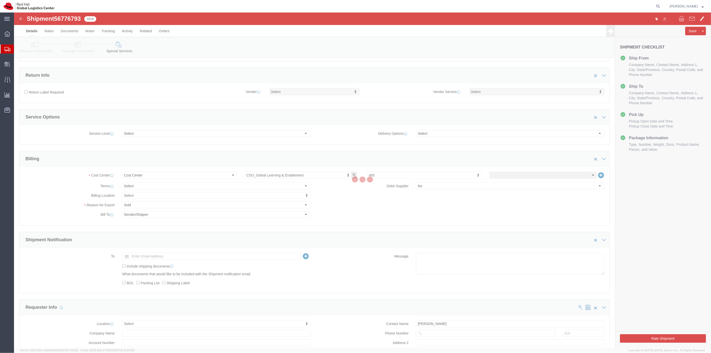
scroll to position [0, 0]
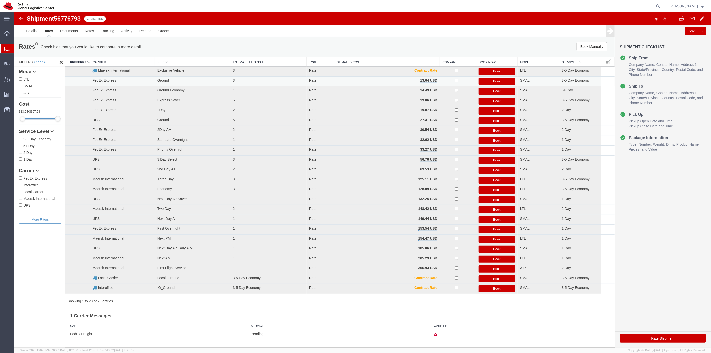
click at [498, 79] on button "Book" at bounding box center [497, 81] width 37 height 7
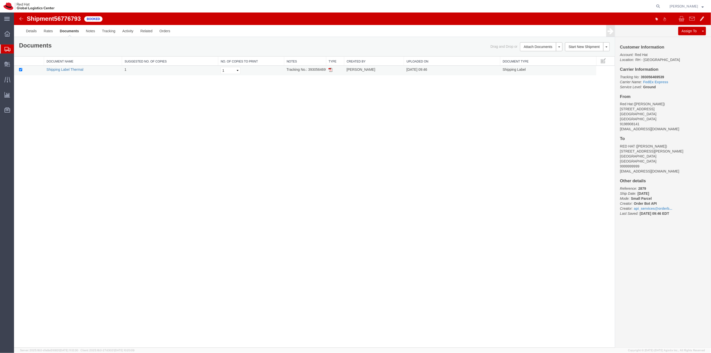
click at [61, 68] on link "Shipping Label Thermal" at bounding box center [64, 70] width 37 height 4
